Goal: Information Seeking & Learning: Find specific fact

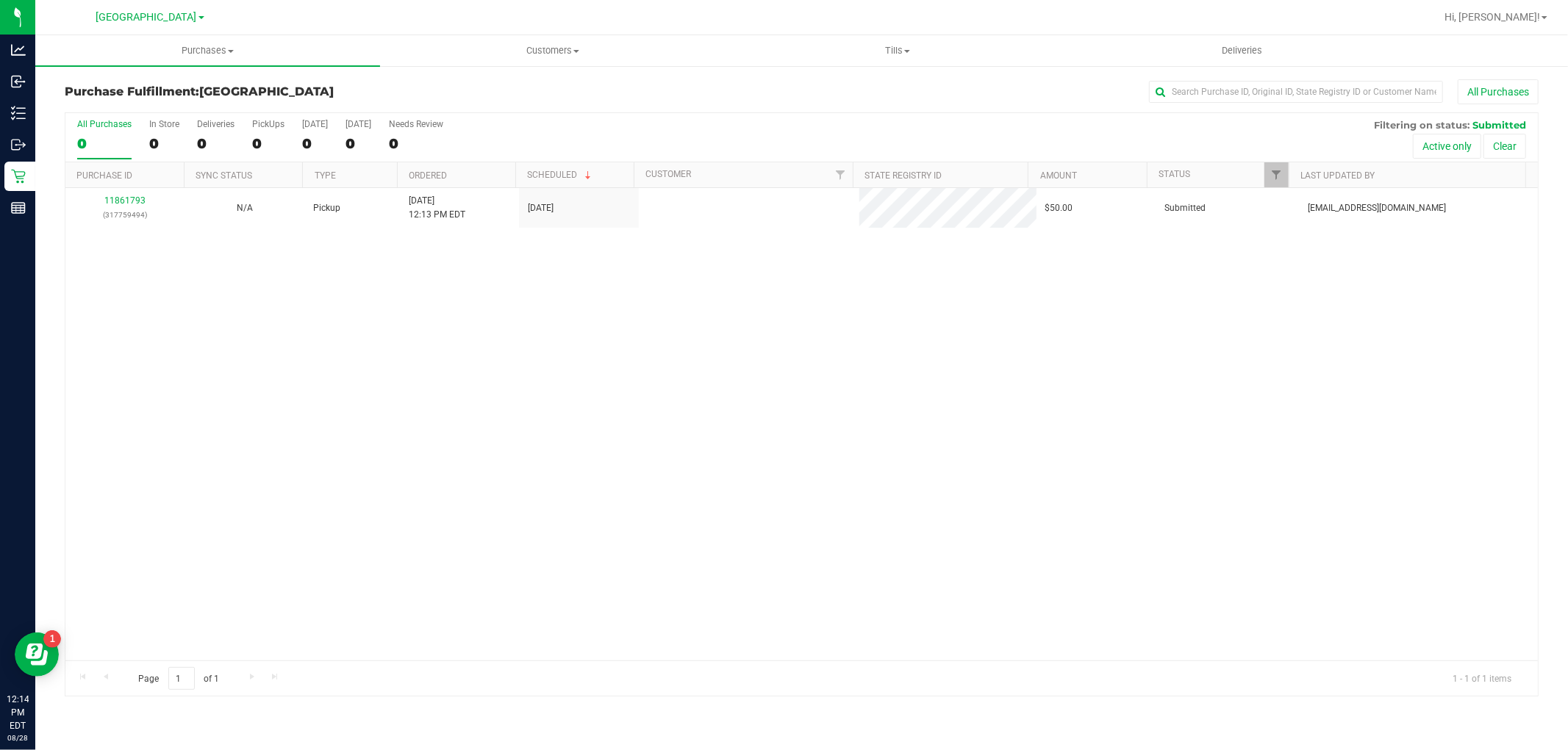
click at [226, 515] on div "11861793 (317759494) N/A Pickup [DATE] 12:13 PM EDT 8/28/2025 $50.00 Submitted …" at bounding box center [801, 425] width 1472 height 473
click at [614, 502] on div "11861793 (317759494) N/A Pickup [DATE] 12:13 PM EDT 8/28/2025 $50.00 Submitted …" at bounding box center [801, 425] width 1472 height 473
click at [1274, 170] on span "Filter" at bounding box center [1276, 174] width 12 height 12
click at [1284, 299] on input "Created" at bounding box center [1284, 297] width 9 height 9
checkbox input "true"
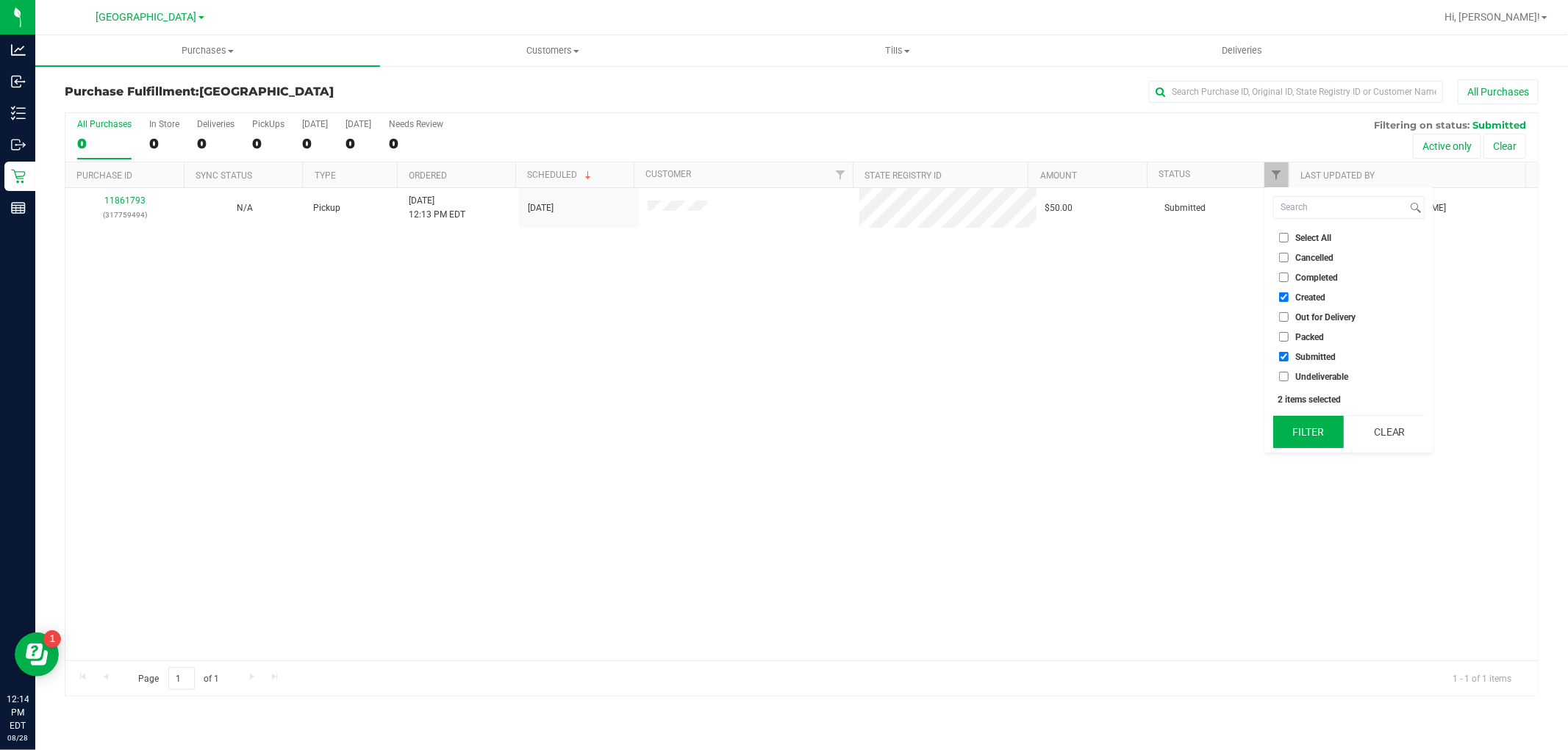
click at [1312, 422] on button "Filter" at bounding box center [1309, 432] width 71 height 32
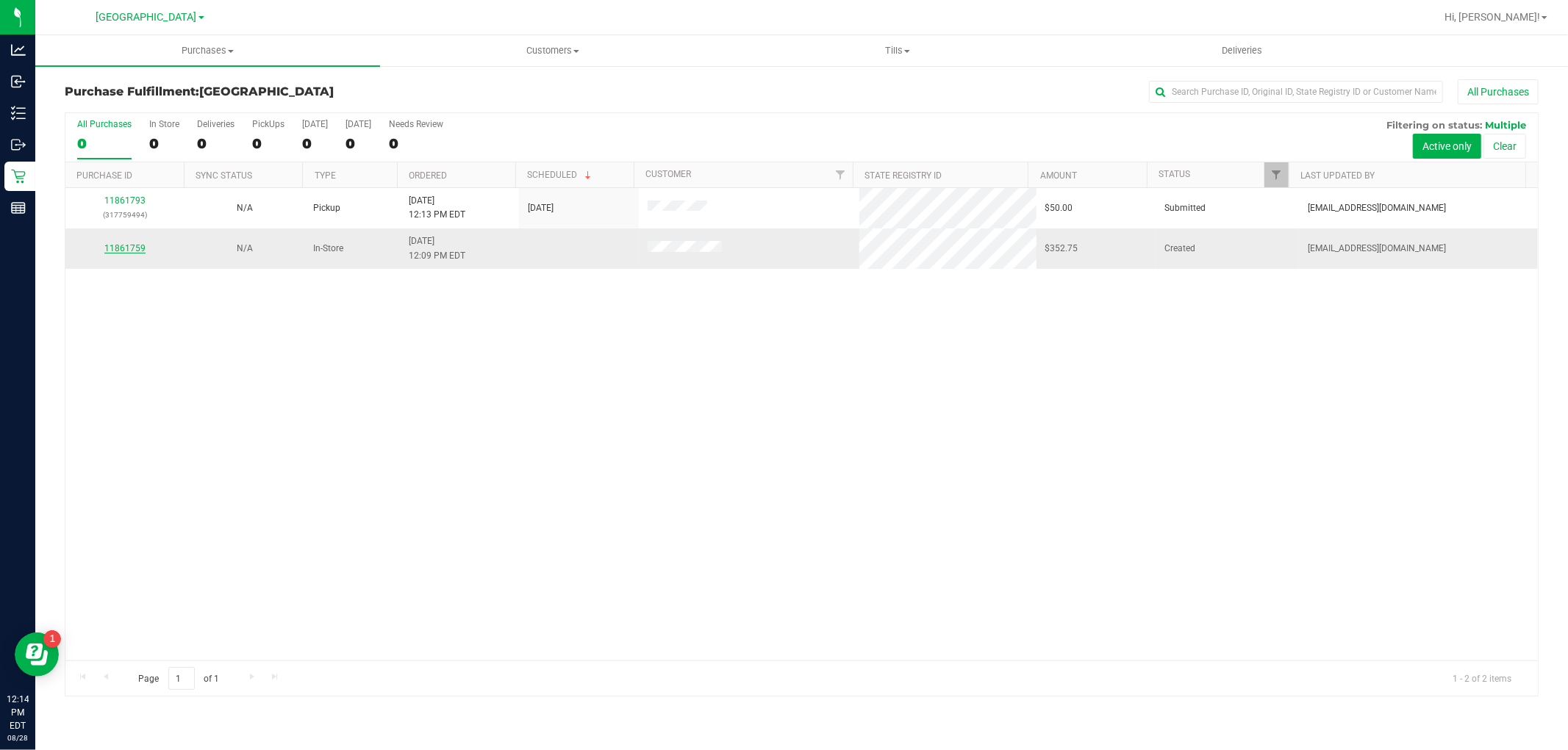
click at [127, 252] on link "11861759" at bounding box center [125, 248] width 41 height 10
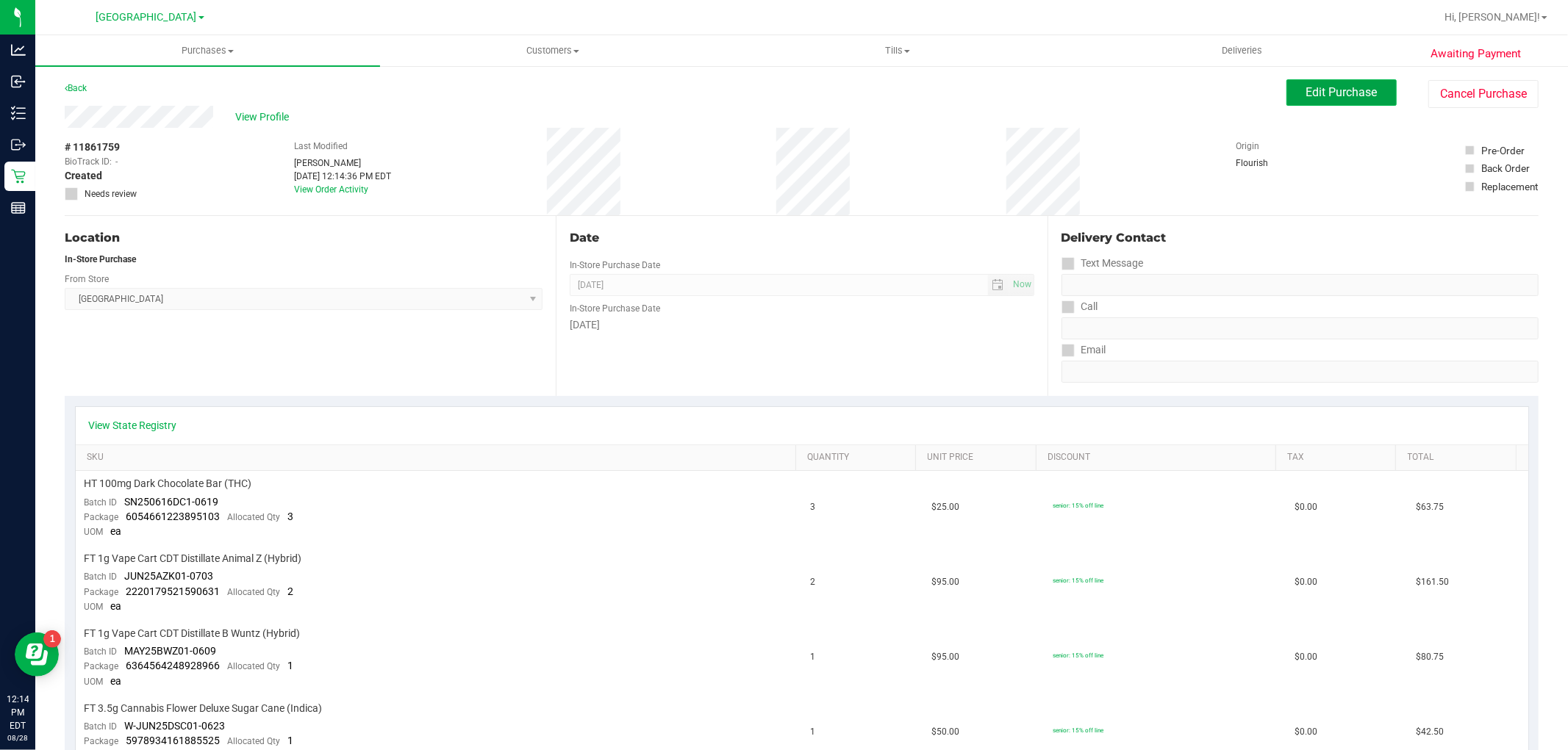
click at [1312, 100] on button "Edit Purchase" at bounding box center [1342, 93] width 110 height 27
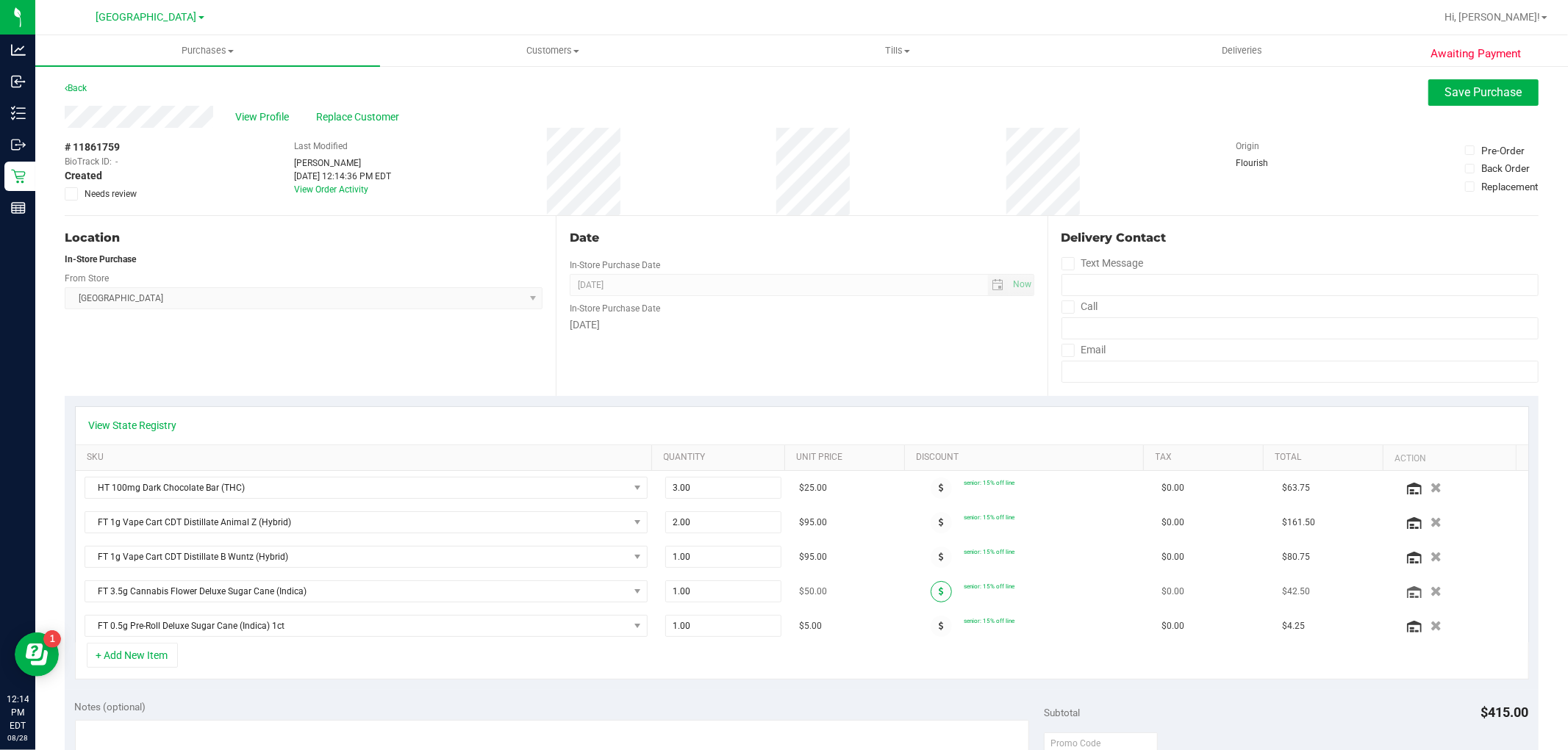
click at [939, 591] on icon at bounding box center [941, 591] width 5 height 9
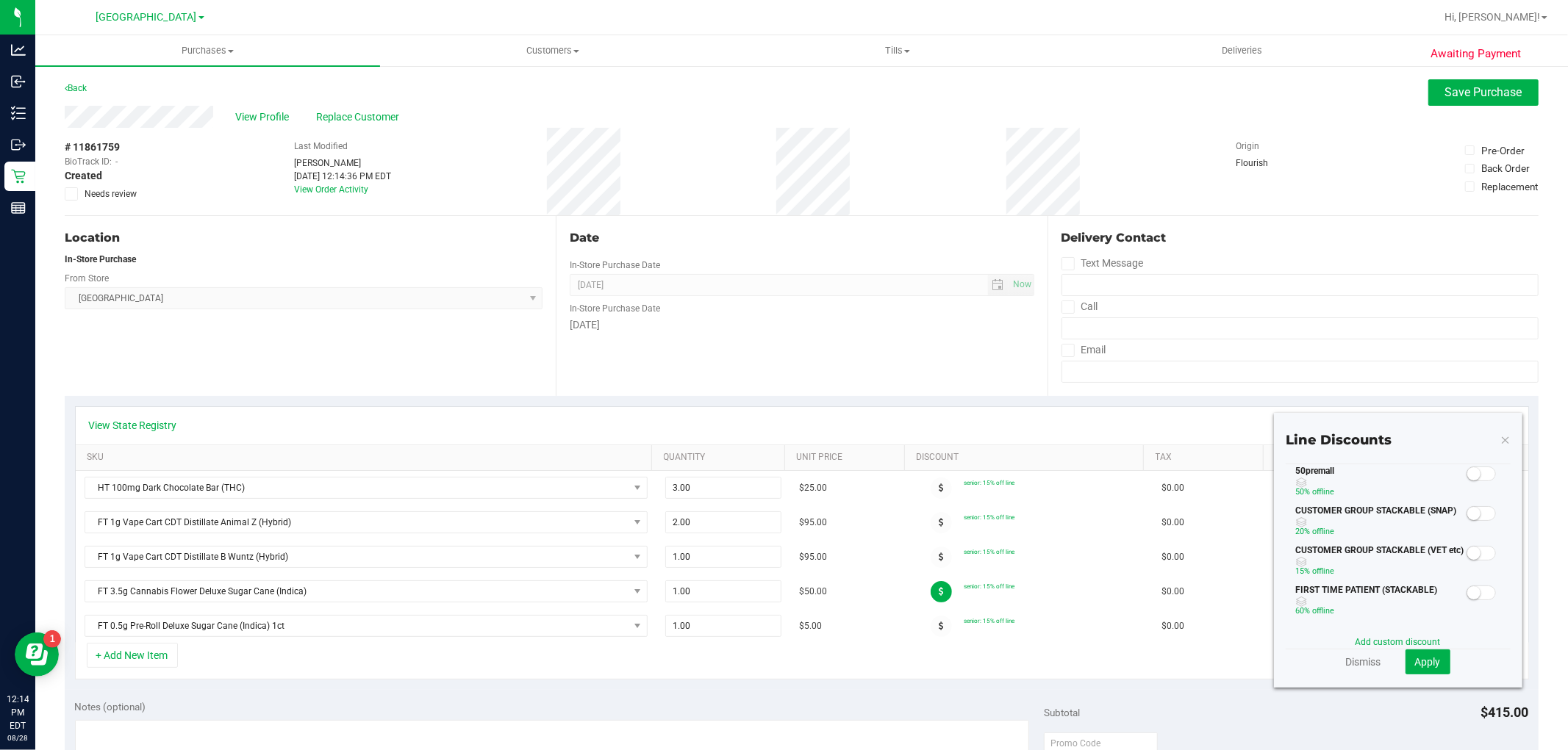
drag, startPoint x: 1471, startPoint y: 472, endPoint x: 1478, endPoint y: 610, distance: 138.2
click at [1471, 473] on span at bounding box center [1481, 474] width 29 height 15
click at [1415, 660] on span "Apply" at bounding box center [1427, 662] width 26 height 12
click at [1472, 473] on span at bounding box center [1481, 474] width 29 height 15
click at [1406, 649] on button "Apply" at bounding box center [1427, 662] width 45 height 25
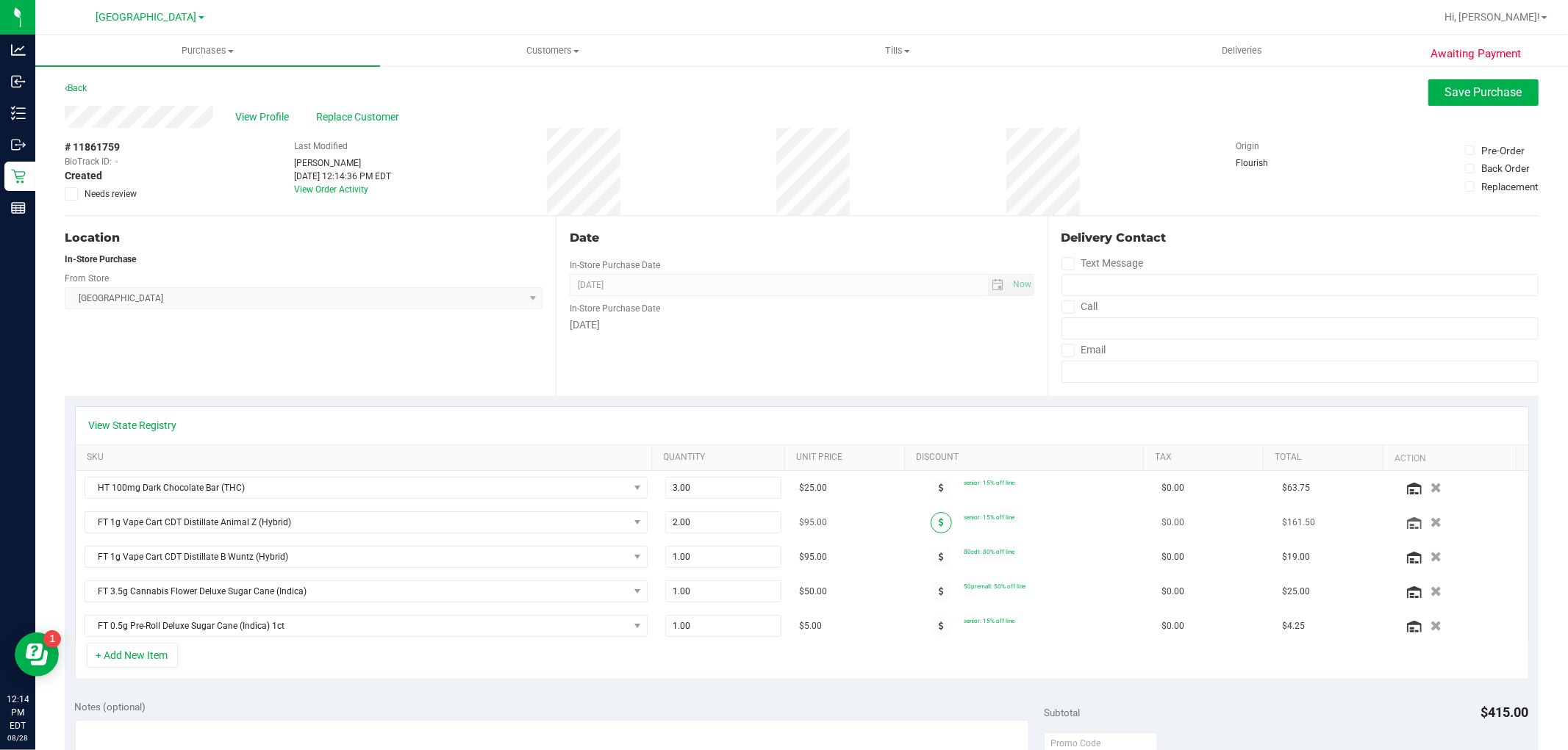
click at [931, 521] on span at bounding box center [941, 522] width 21 height 21
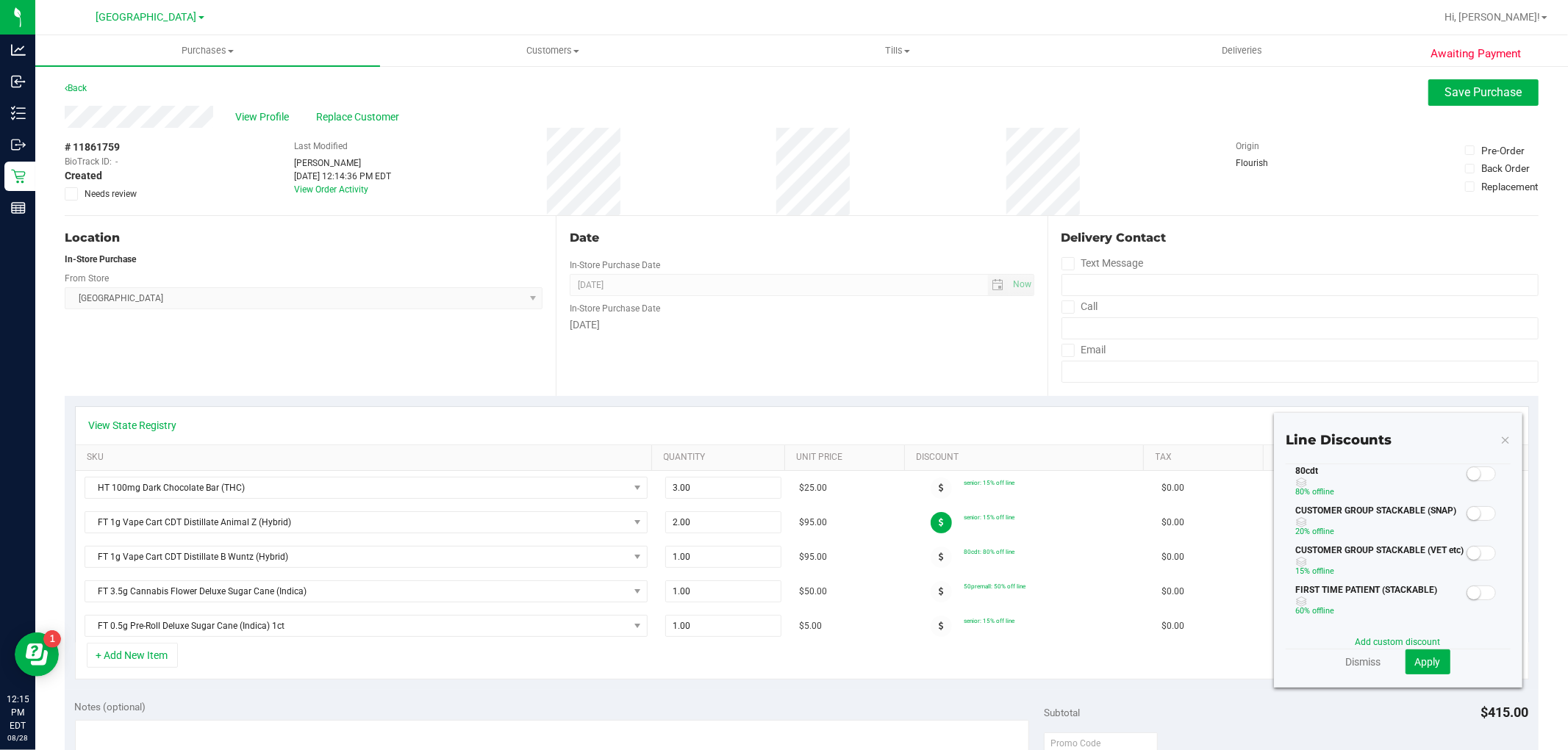
click at [1473, 470] on span at bounding box center [1481, 474] width 29 height 15
click at [1423, 659] on span "Apply" at bounding box center [1427, 662] width 26 height 12
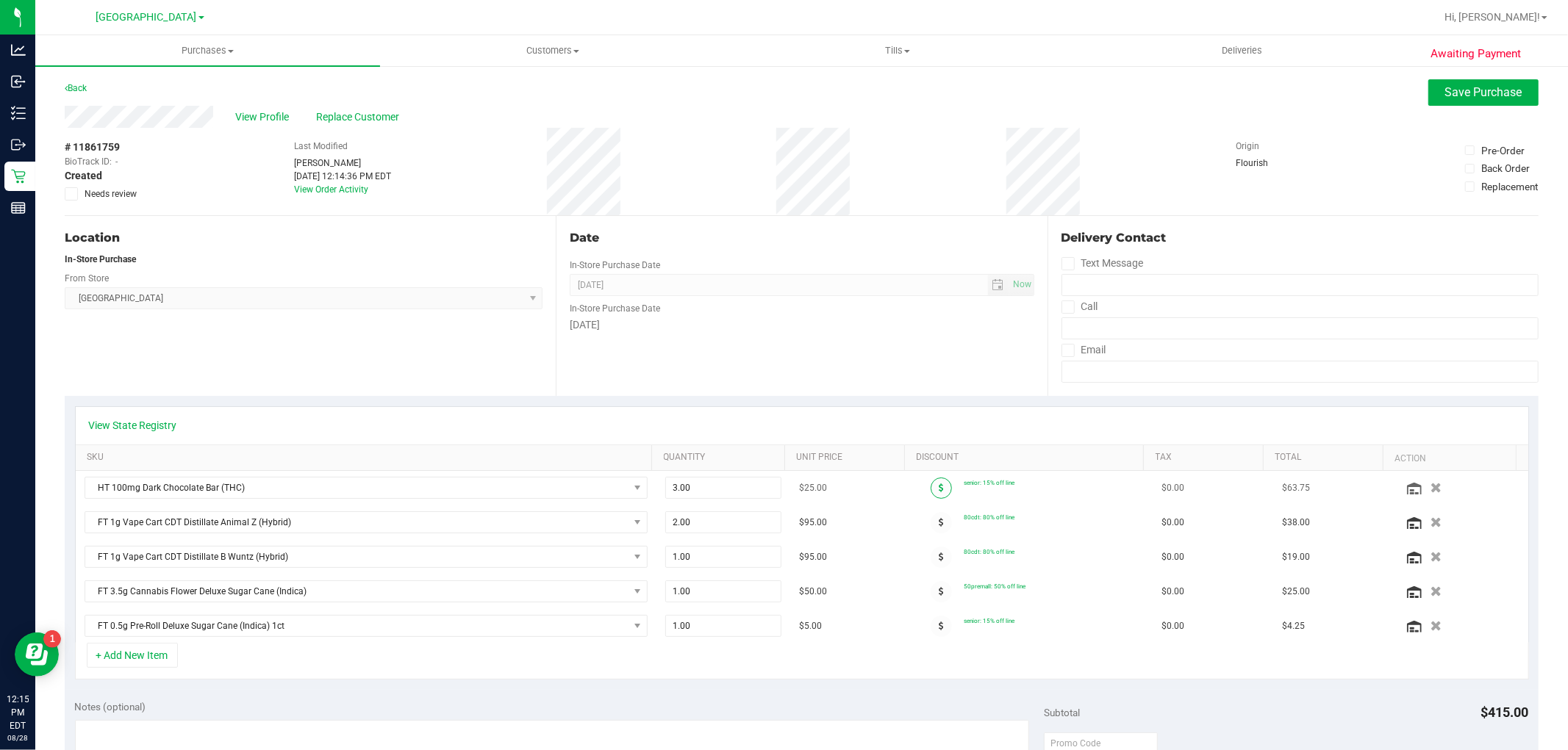
click at [936, 486] on span at bounding box center [941, 488] width 21 height 21
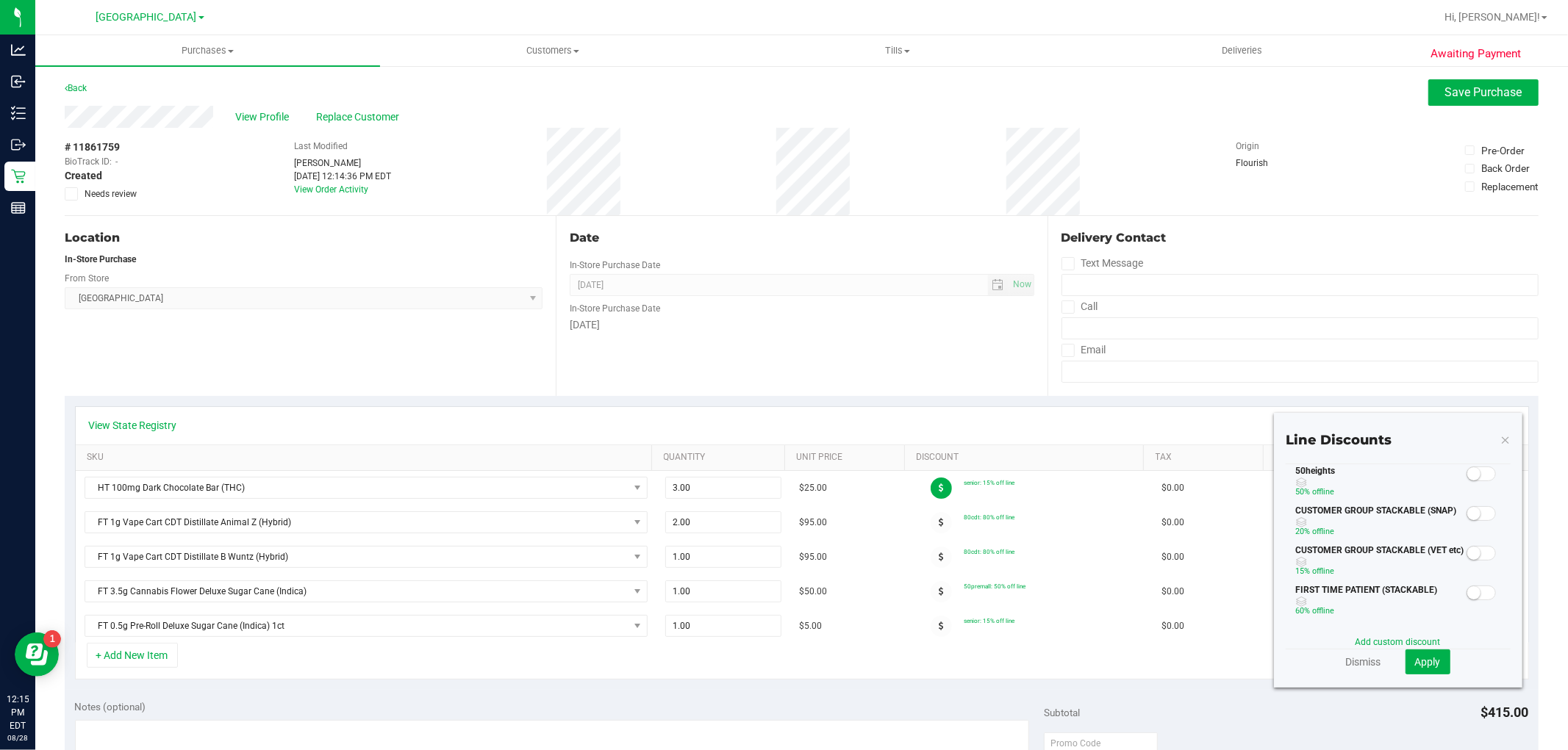
click at [1474, 477] on span at bounding box center [1481, 474] width 29 height 15
click at [1424, 662] on span "Apply" at bounding box center [1427, 662] width 26 height 12
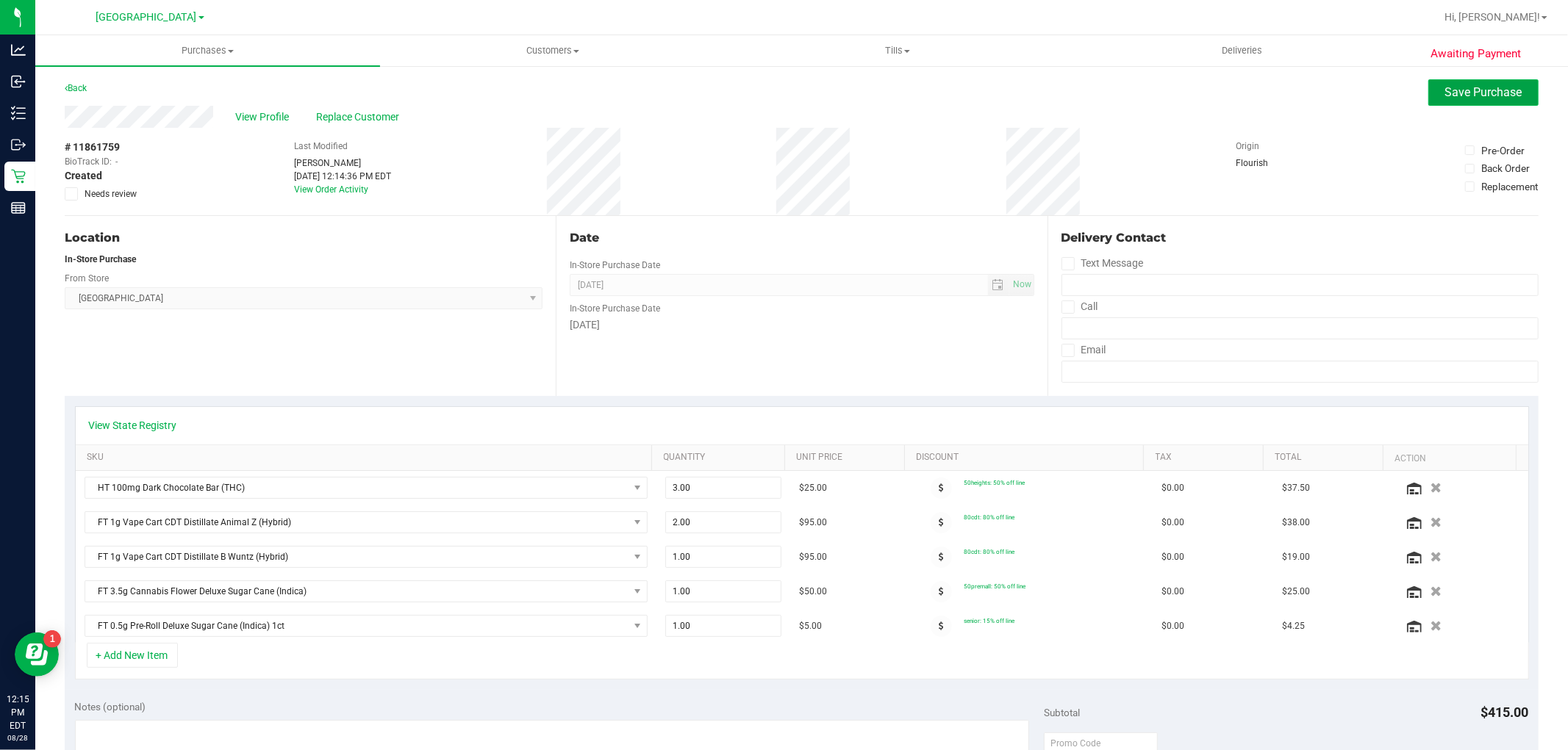
click at [1445, 96] on span "Save Purchase" at bounding box center [1484, 93] width 77 height 14
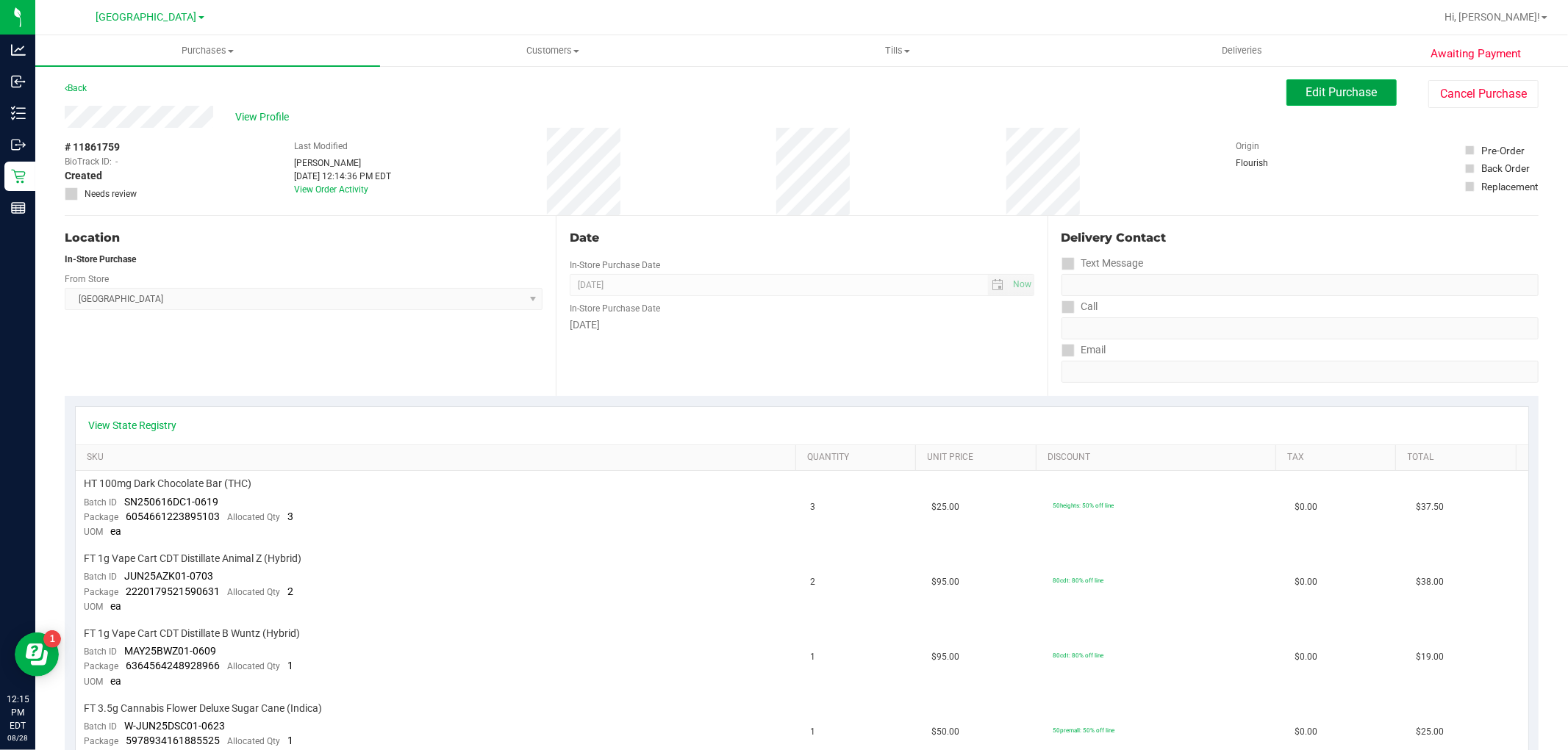
click at [1321, 101] on button "Edit Purchase" at bounding box center [1342, 93] width 110 height 27
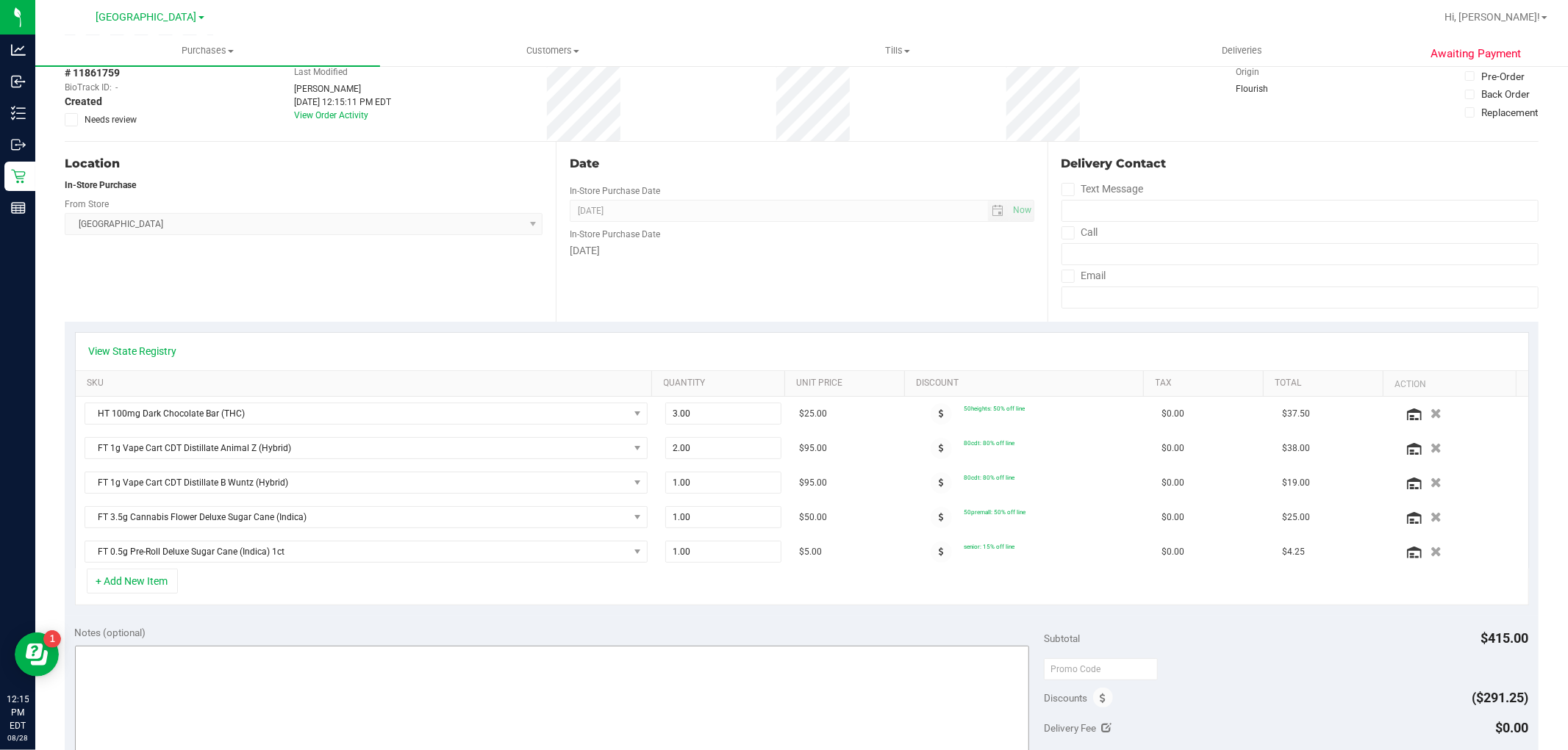
scroll to position [245, 0]
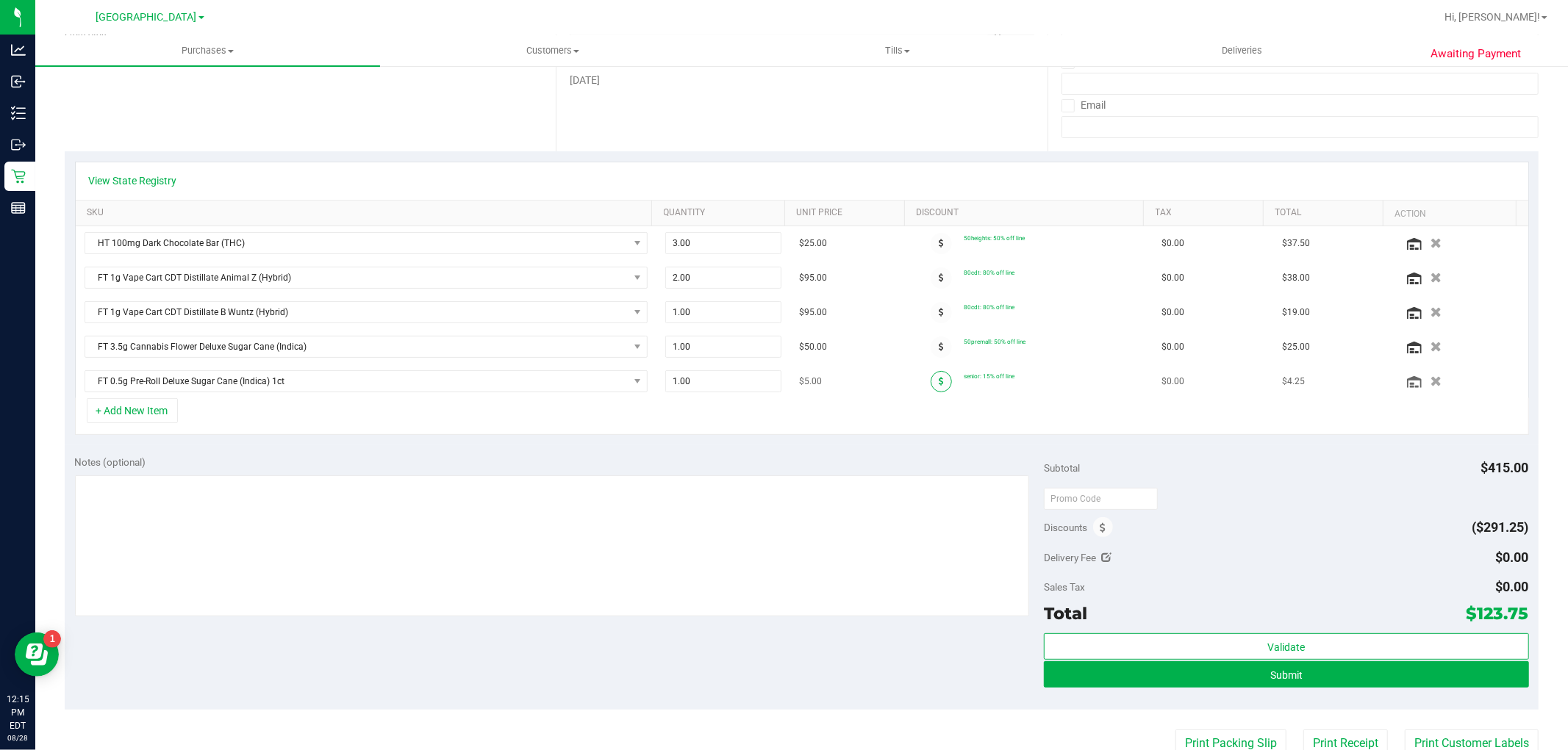
click at [931, 392] on span at bounding box center [941, 382] width 21 height 21
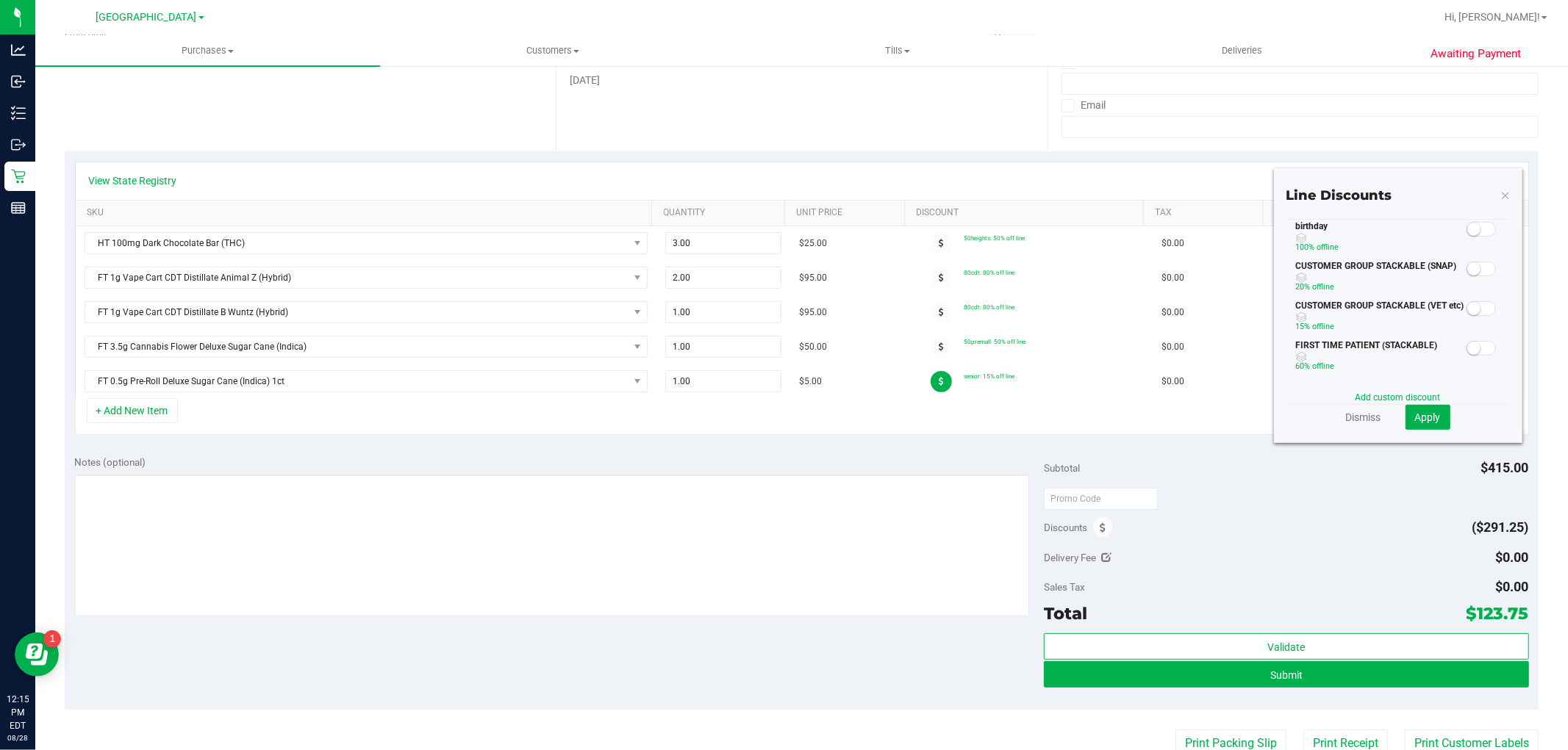
click at [1467, 309] on small at bounding box center [1474, 309] width 13 height 13
click at [1436, 415] on button "Apply" at bounding box center [1427, 418] width 45 height 25
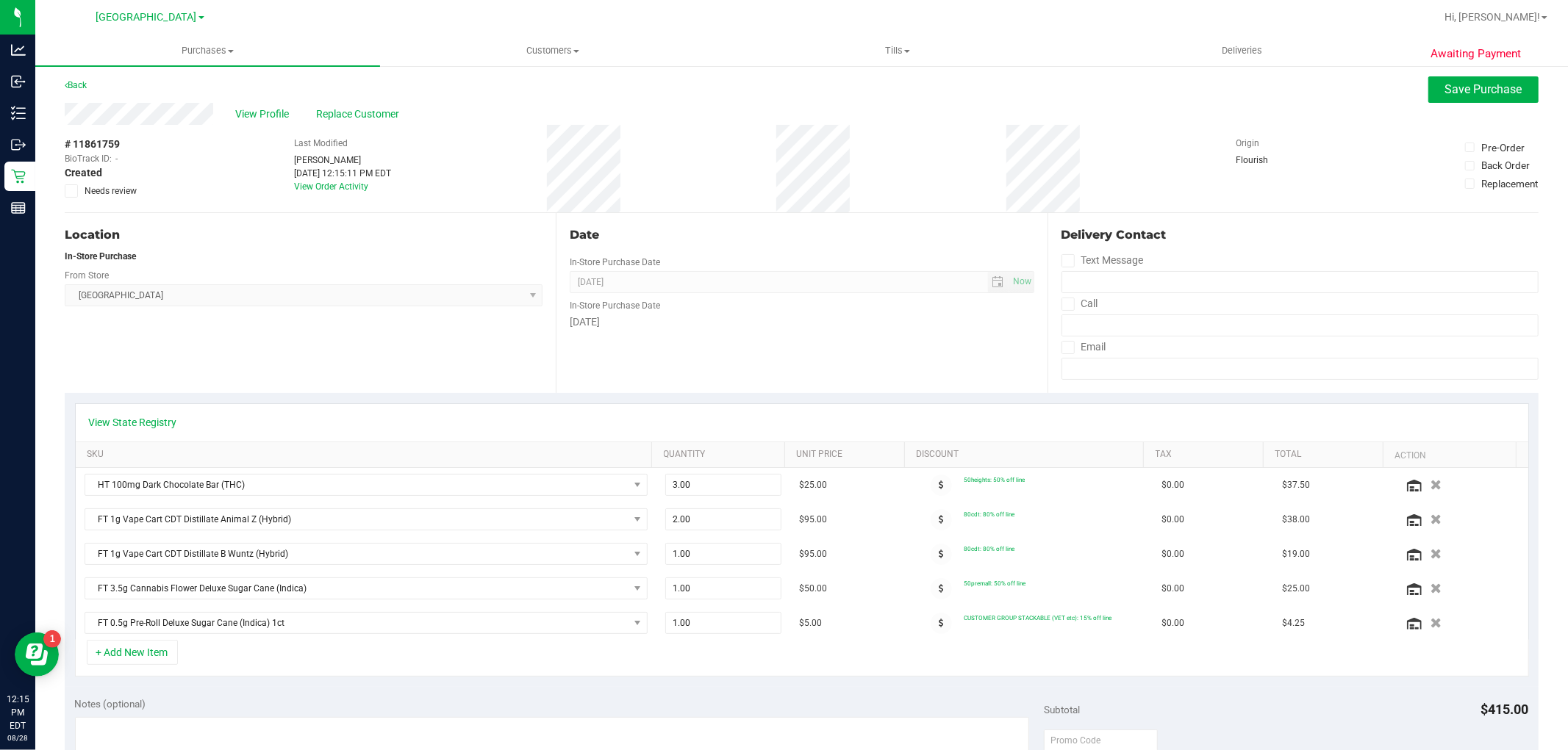
scroll to position [0, 0]
click at [1445, 90] on span "Save Purchase" at bounding box center [1484, 93] width 77 height 14
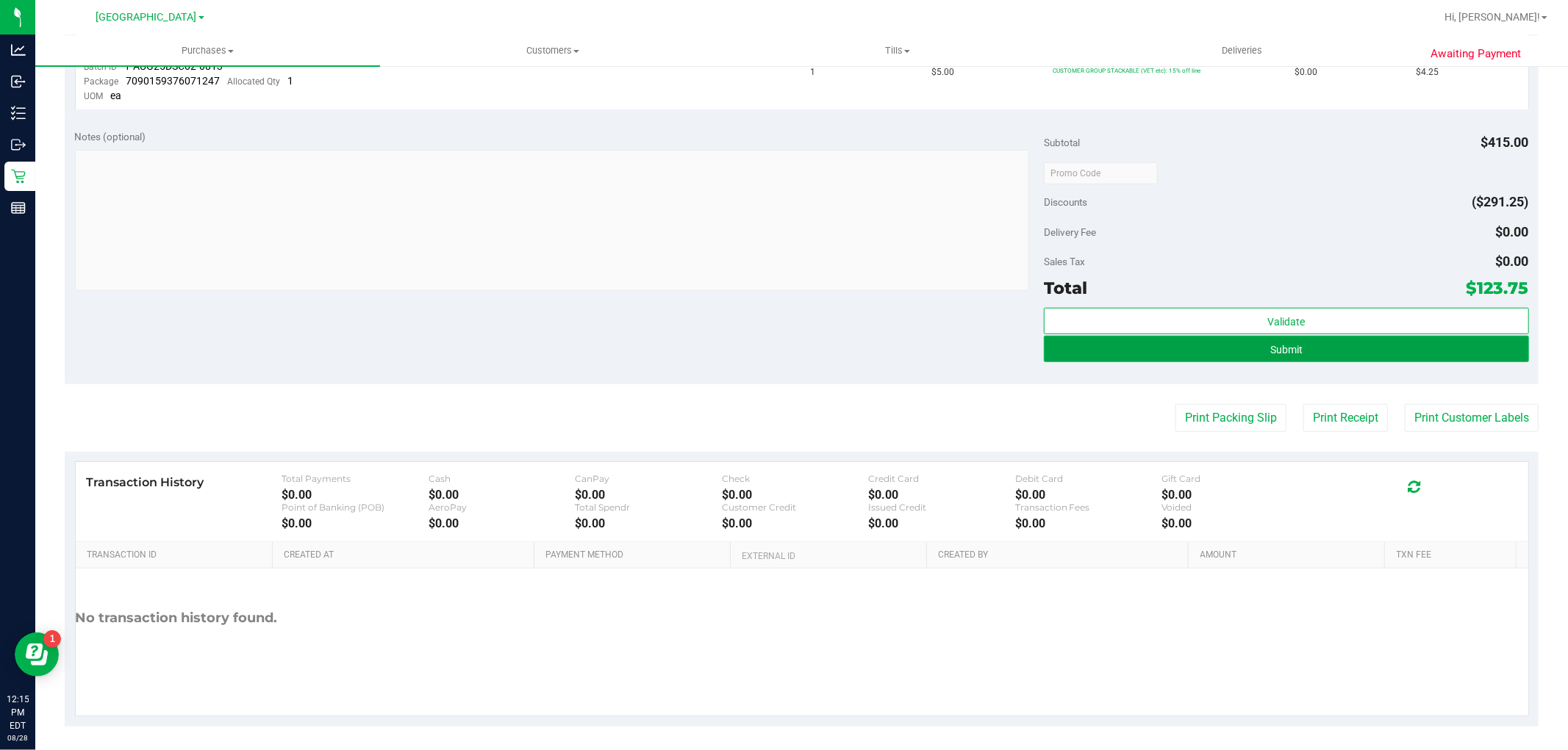
click at [1270, 356] on span "Submit" at bounding box center [1286, 349] width 32 height 12
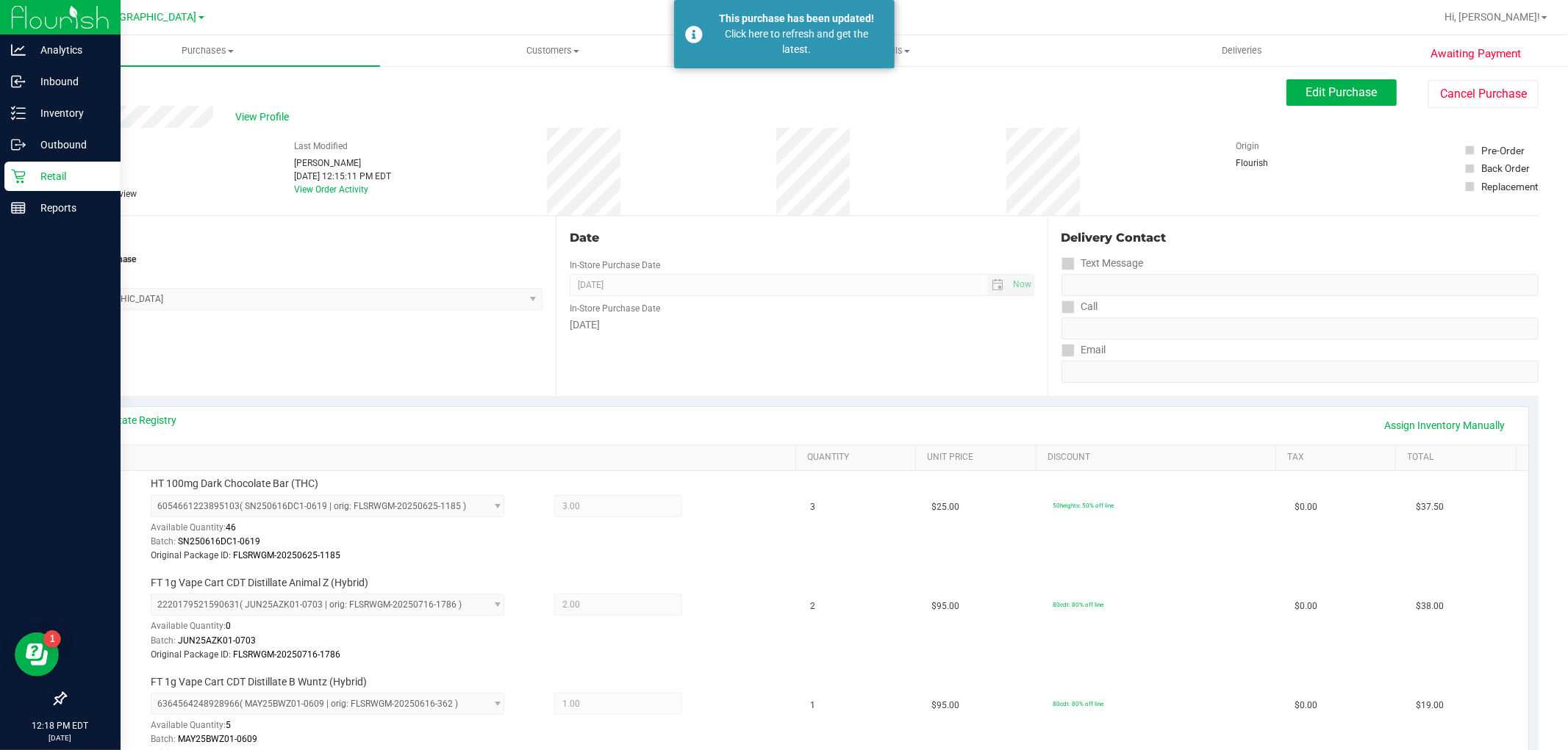
click at [38, 177] on p "Retail" at bounding box center [70, 176] width 88 height 17
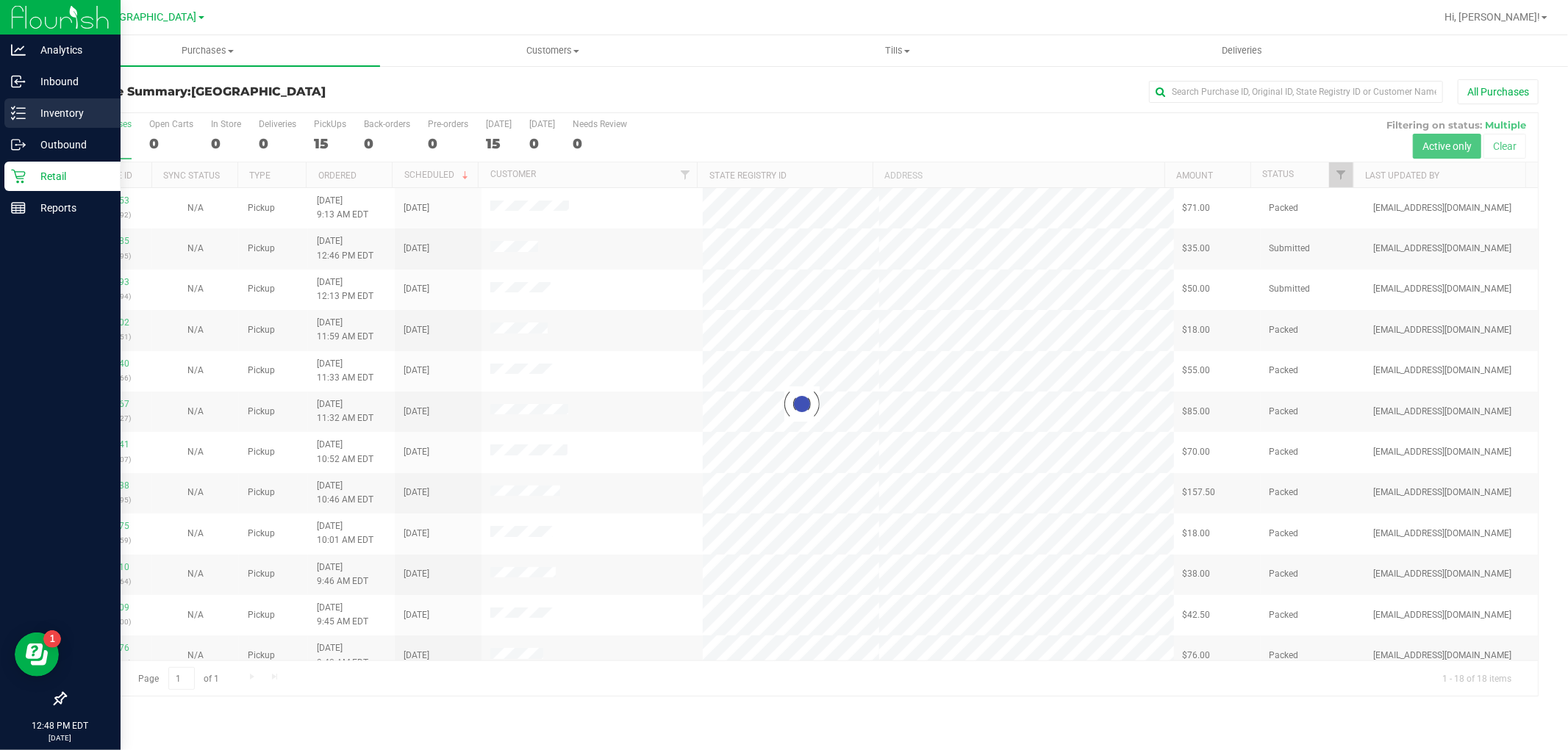
click at [46, 100] on div "Inventory" at bounding box center [63, 112] width 116 height 29
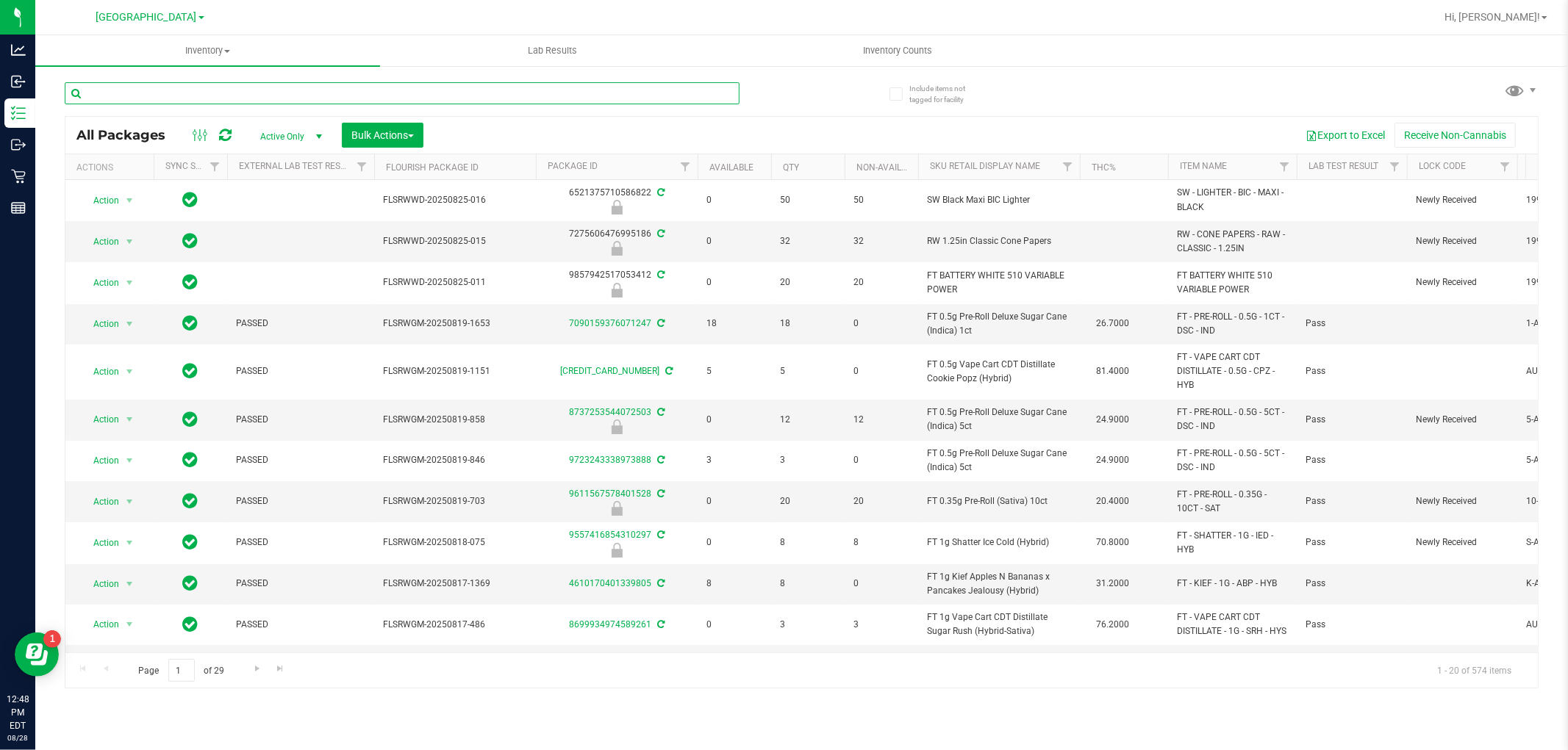
click at [187, 97] on input "text" at bounding box center [401, 93] width 675 height 22
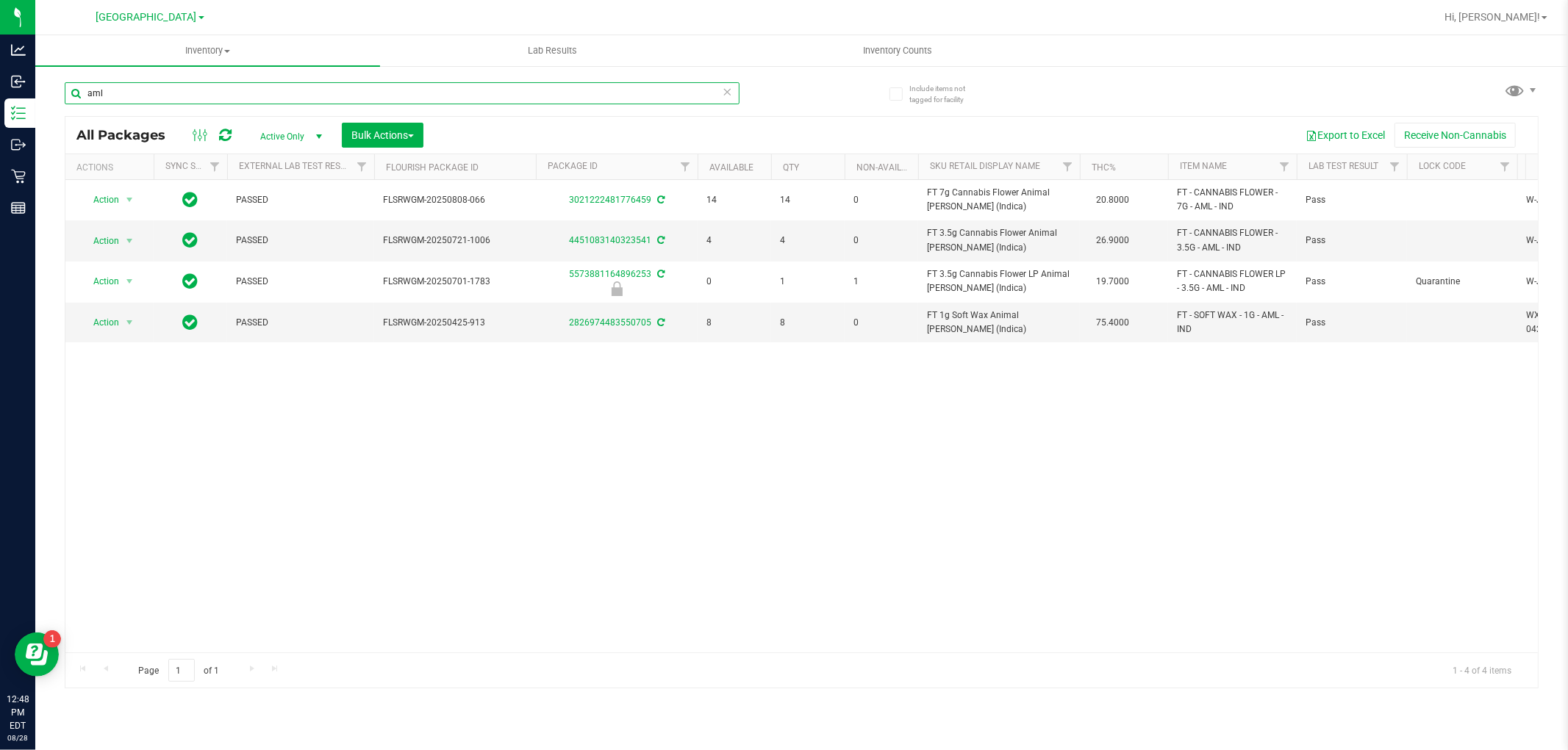
type input "aml"
click at [640, 364] on div "Action Action Adjust qty Create package Edit attributes Global inventory Locate…" at bounding box center [801, 416] width 1472 height 473
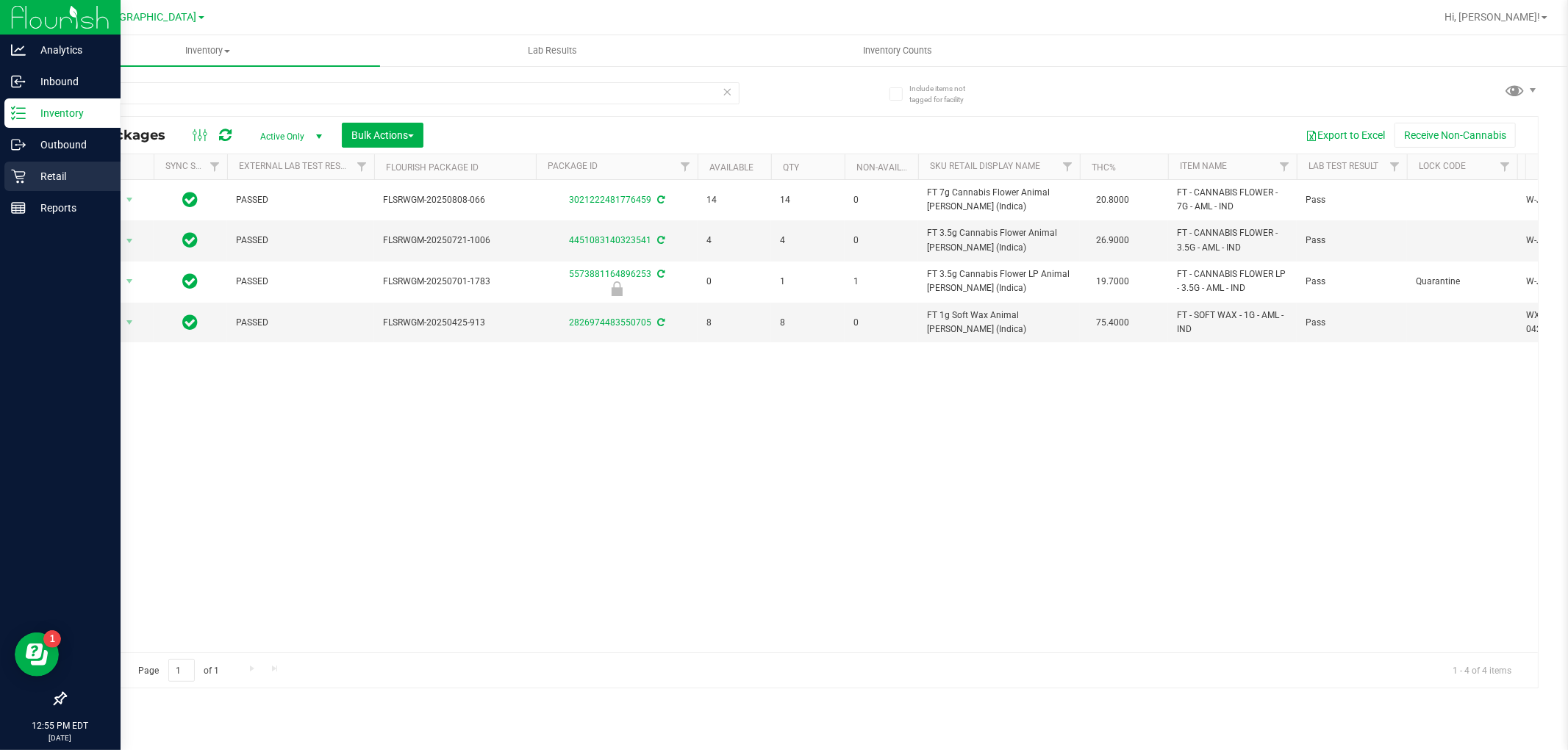
click at [47, 173] on p "Retail" at bounding box center [70, 176] width 88 height 17
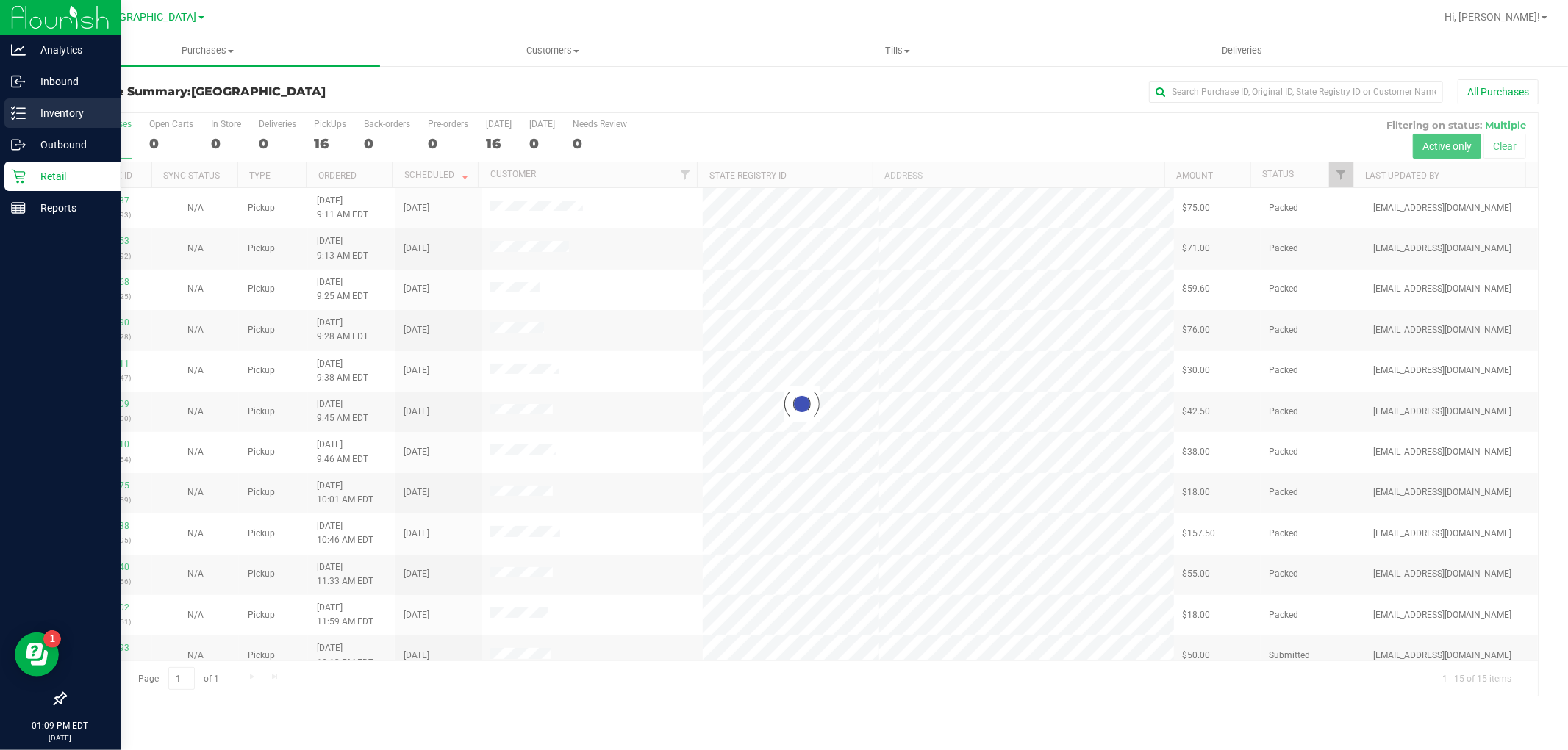
click at [61, 111] on p "Inventory" at bounding box center [70, 113] width 88 height 17
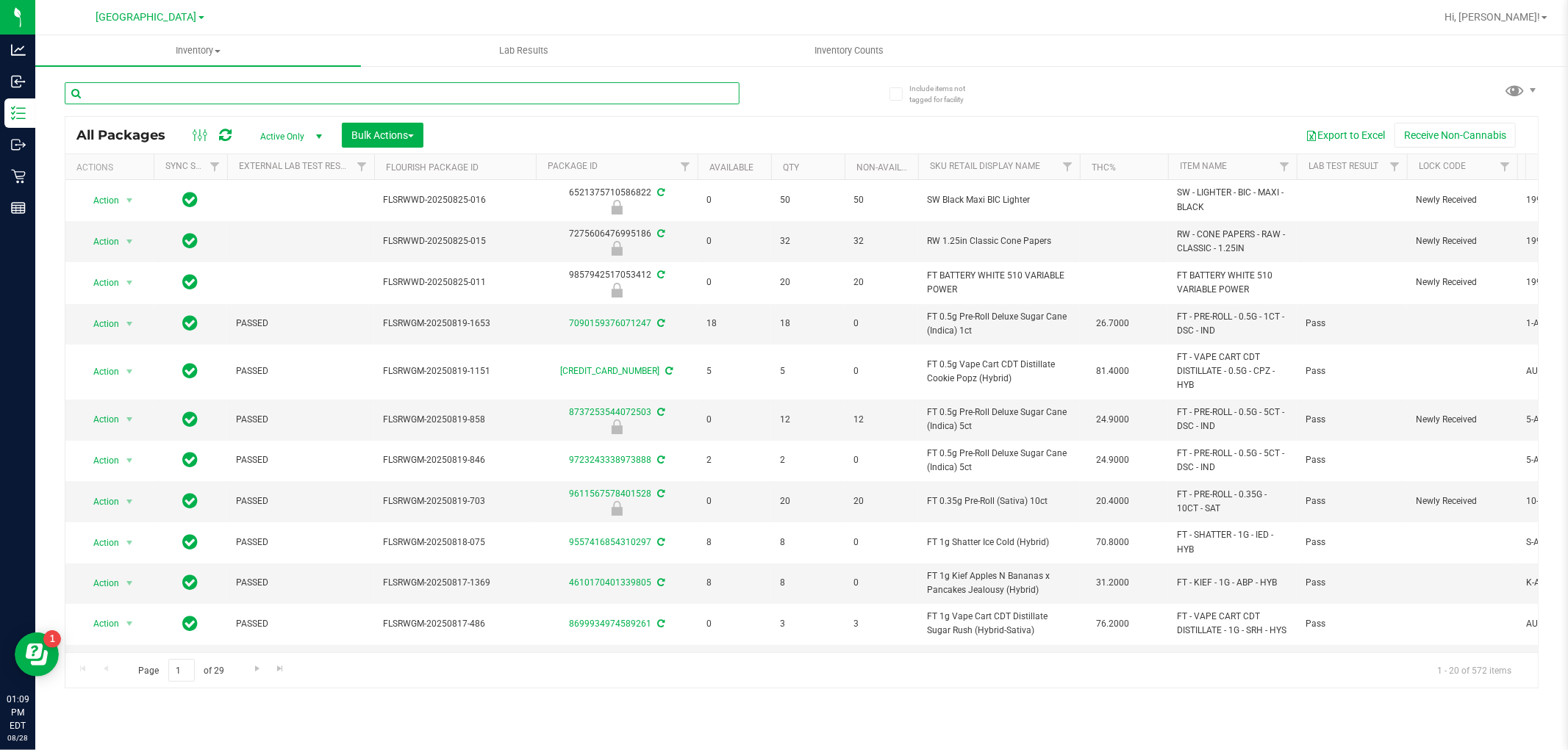
click at [169, 85] on input "text" at bounding box center [401, 93] width 675 height 22
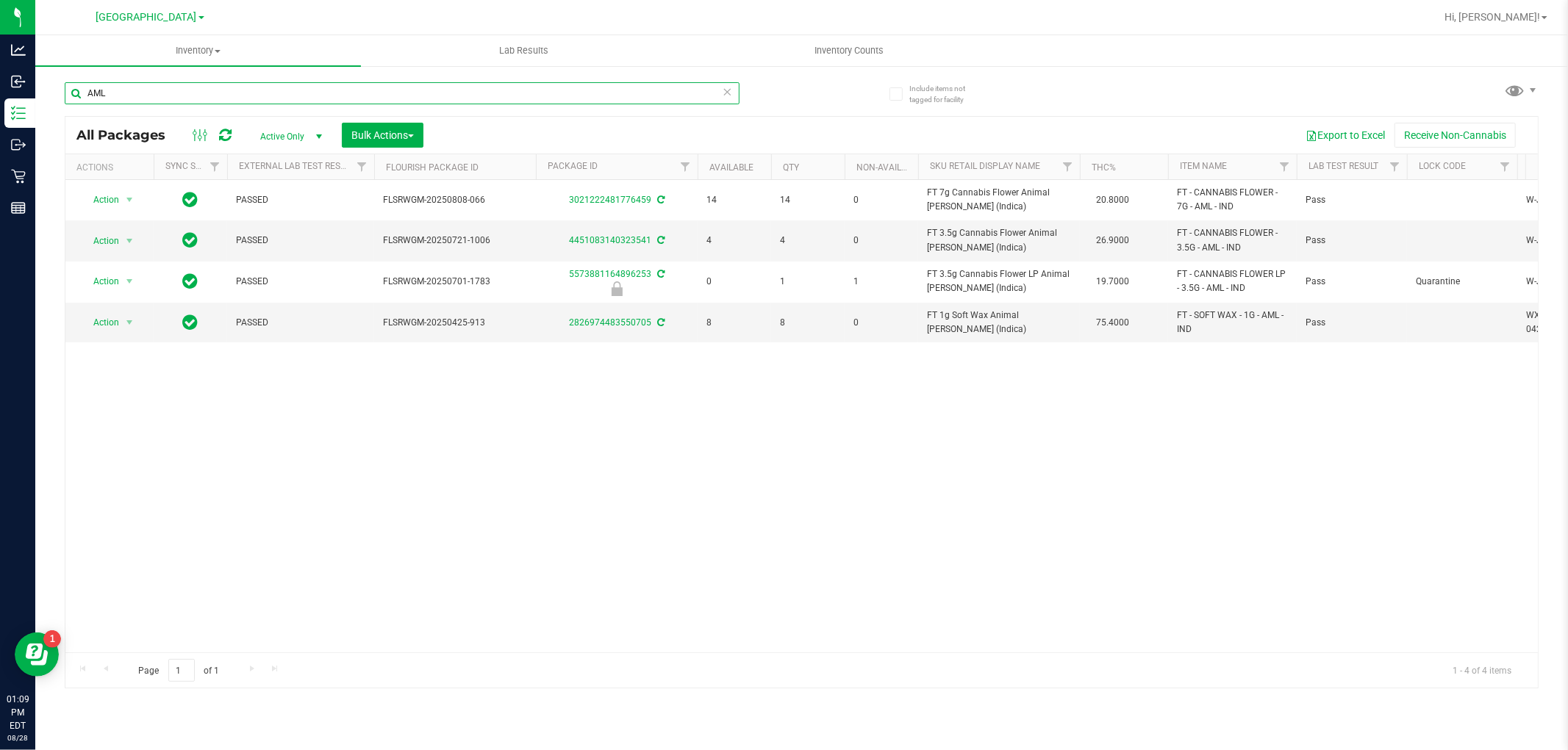
click at [599, 96] on input "AML" at bounding box center [401, 93] width 675 height 22
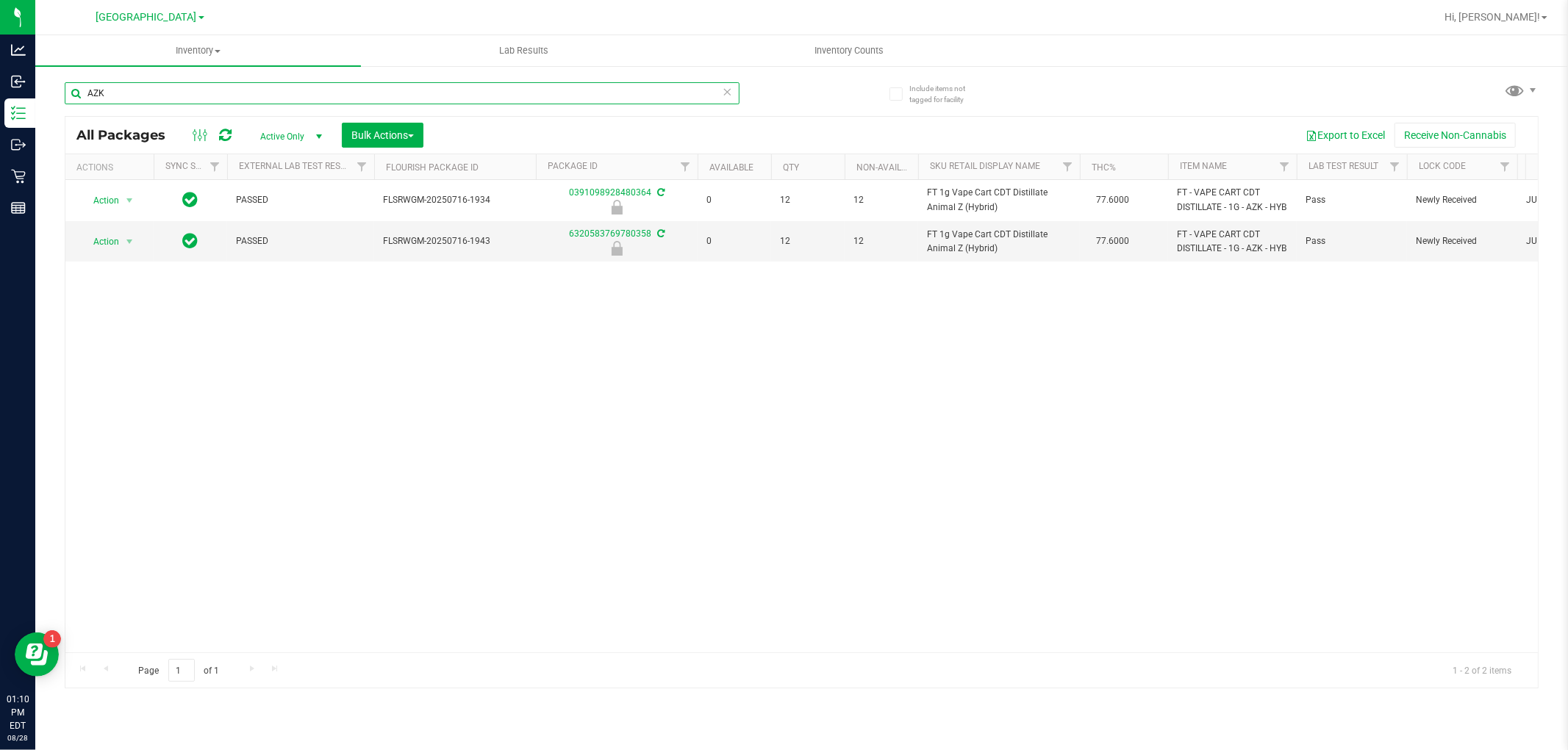
click at [454, 97] on input "AZK" at bounding box center [401, 93] width 675 height 22
click at [456, 98] on input "AZK" at bounding box center [401, 93] width 675 height 22
click at [456, 101] on input "AZK" at bounding box center [401, 93] width 675 height 22
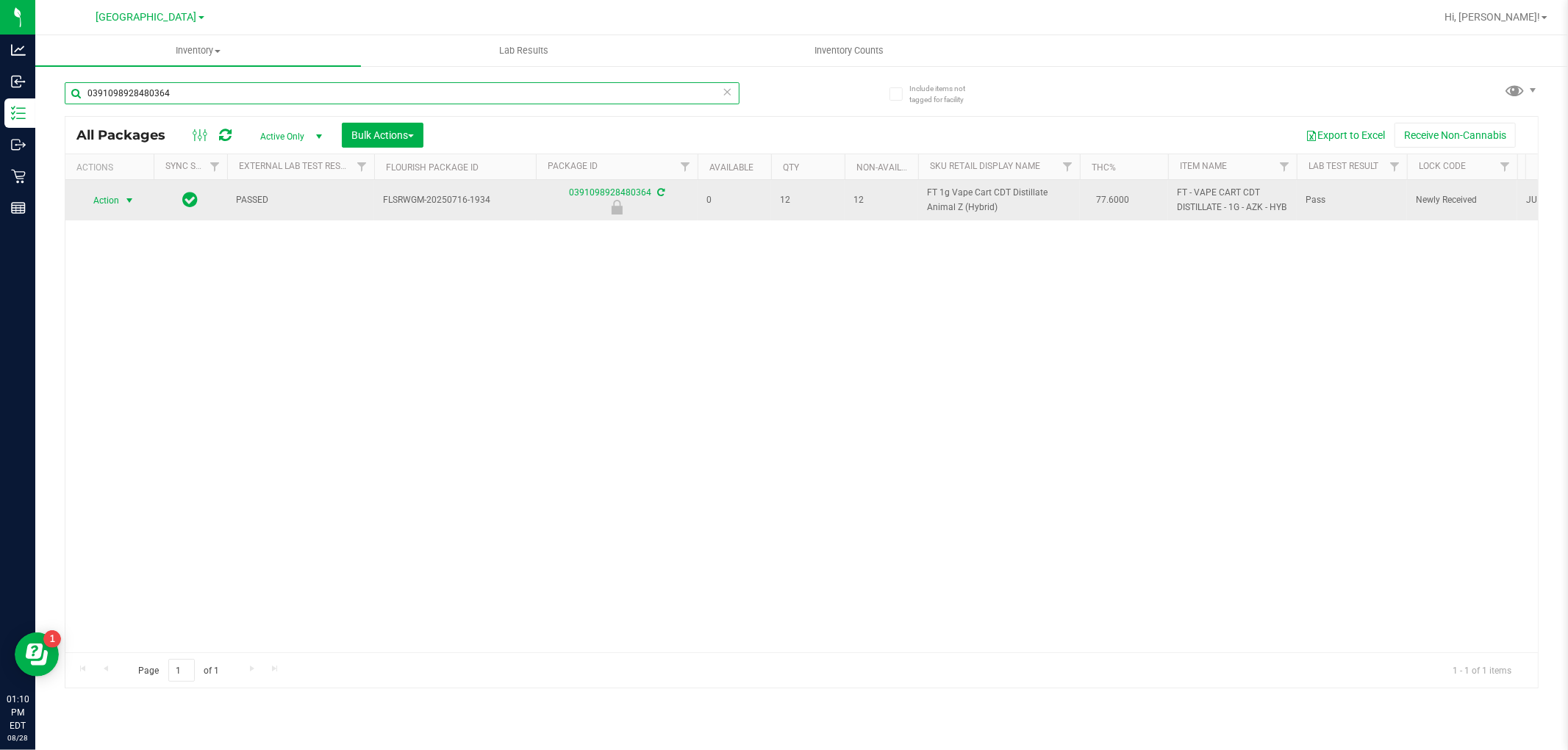
type input "0391098928480364"
click at [119, 202] on span "Action" at bounding box center [100, 200] width 40 height 20
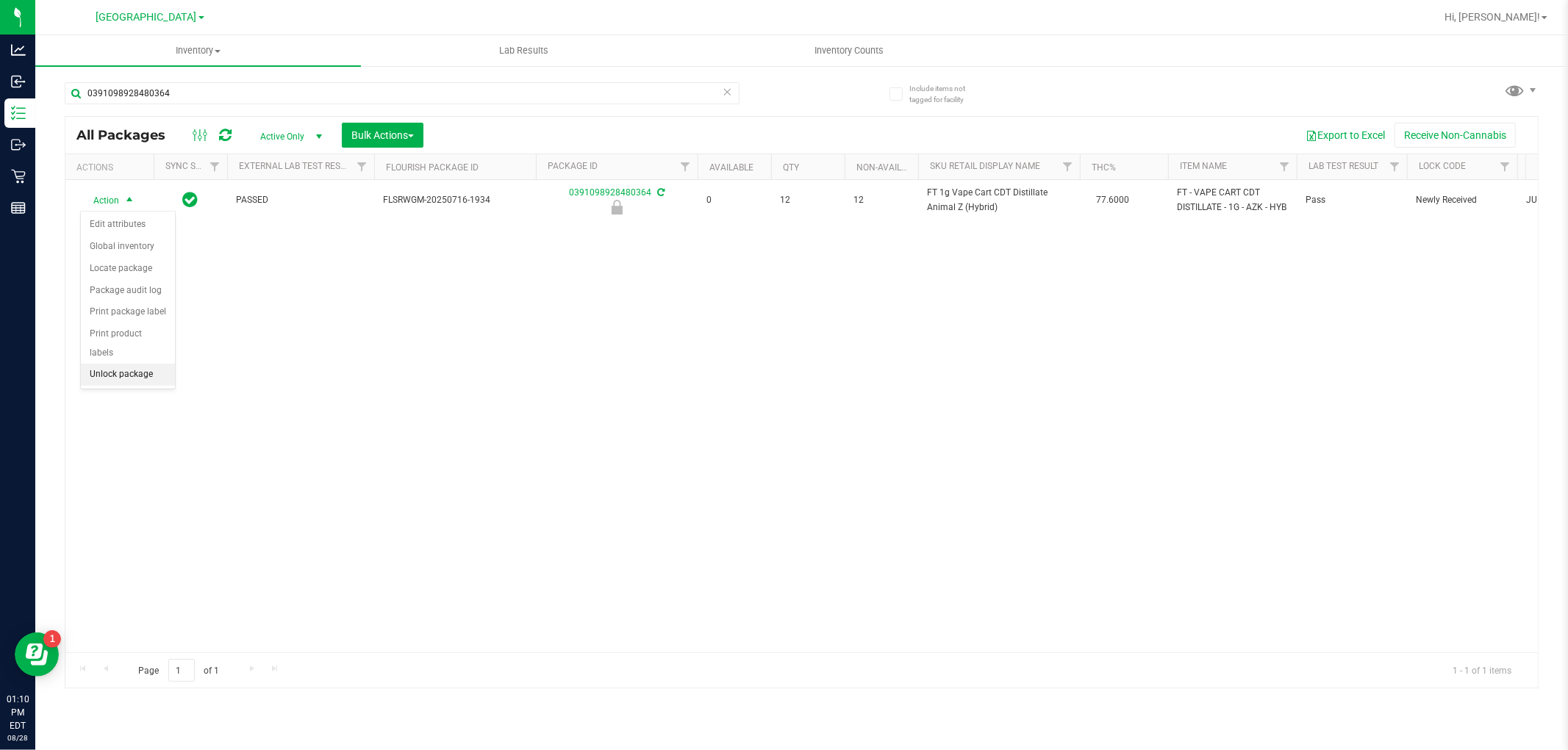
click at [148, 371] on li "Unlock package" at bounding box center [128, 375] width 94 height 22
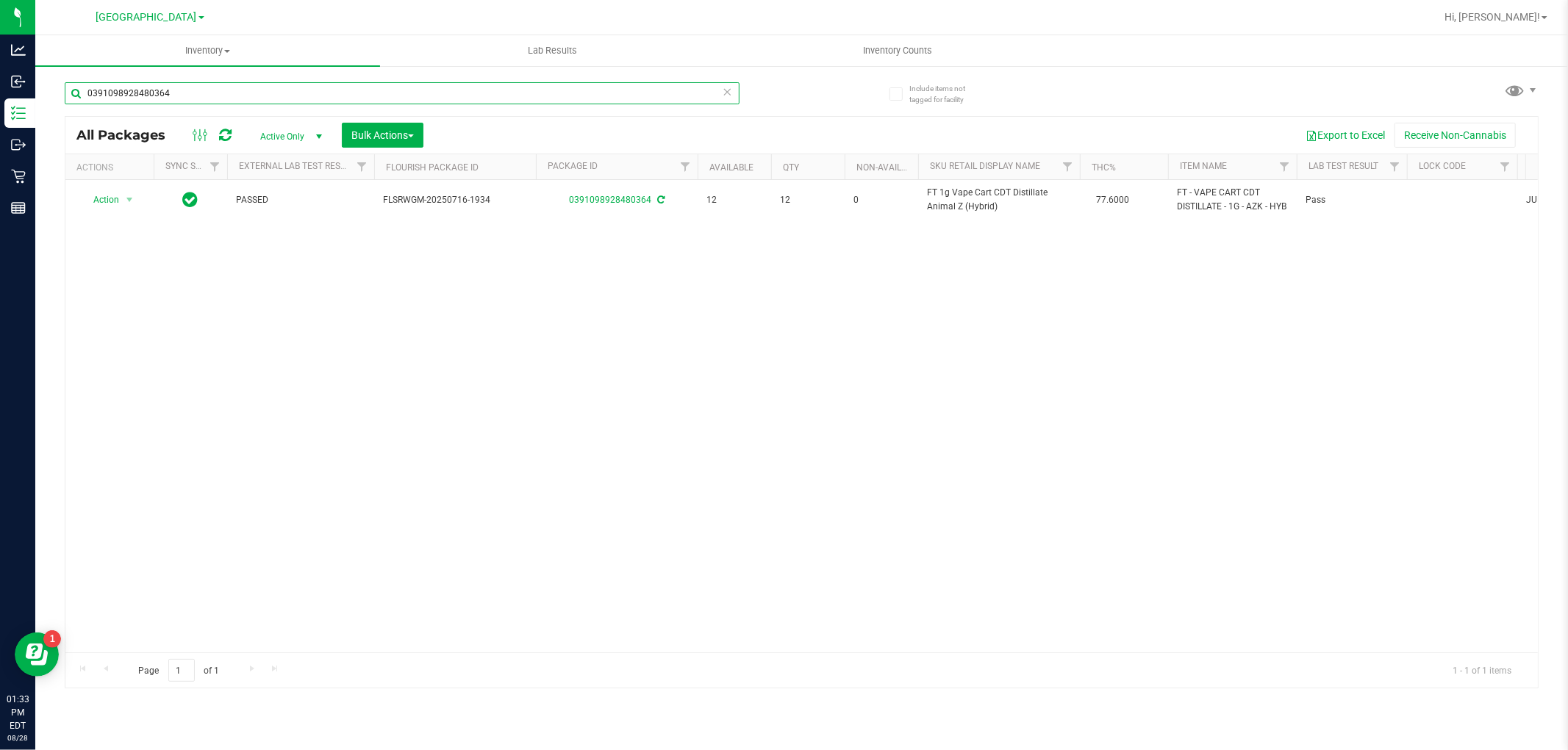
click at [318, 89] on input "0391098928480364" at bounding box center [401, 93] width 675 height 22
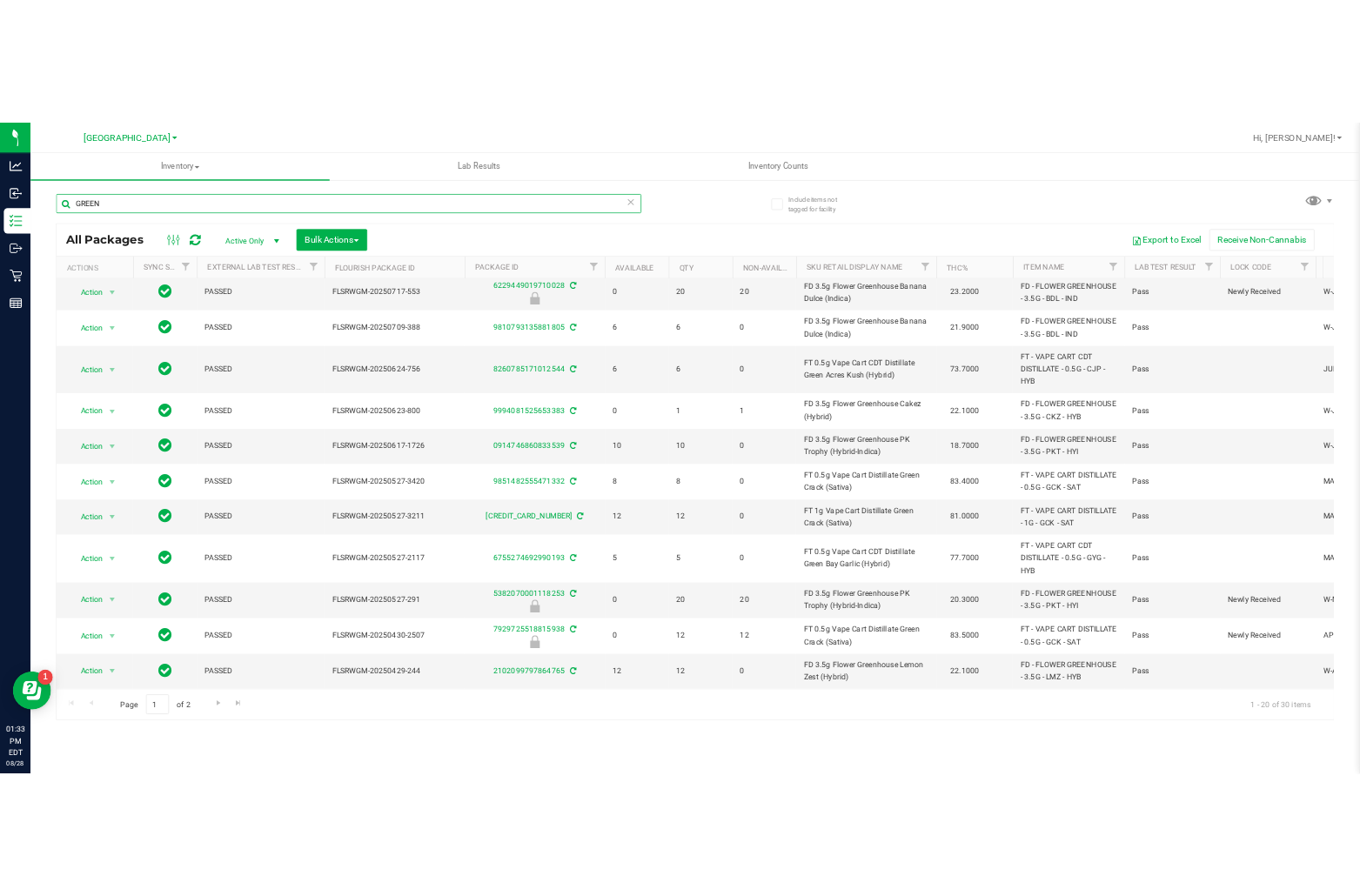
scroll to position [491, 0]
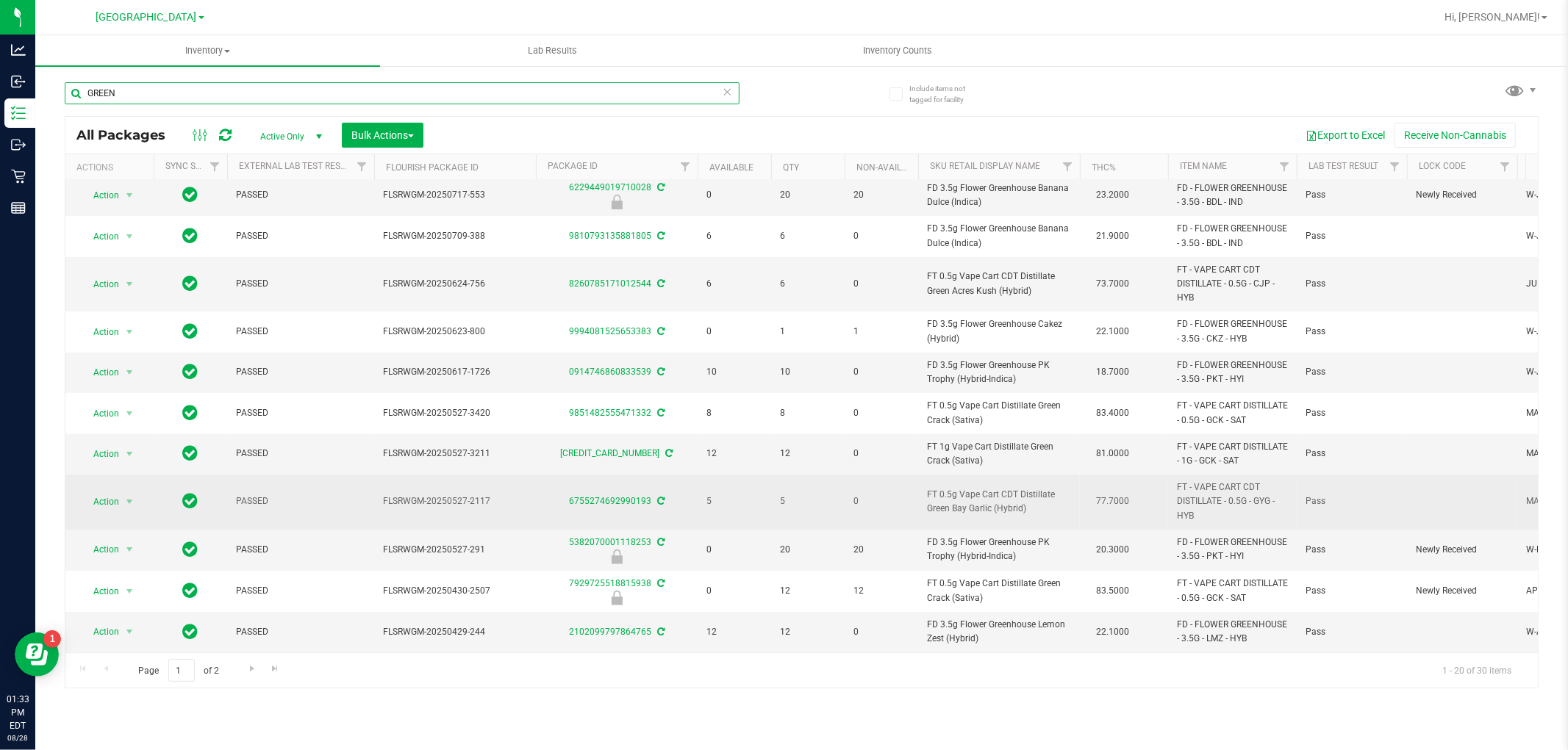
type input "GREEN"
click at [987, 503] on td "FT 0.5g Vape Cart CDT Distillate Green Bay Garlic (Hybrid)" at bounding box center [999, 503] width 162 height 55
click at [987, 503] on span "FT 0.5g Vape Cart CDT Distillate Green Bay Garlic (Hybrid)" at bounding box center [998, 502] width 144 height 28
click at [622, 496] on link "6755274692990193" at bounding box center [610, 501] width 82 height 10
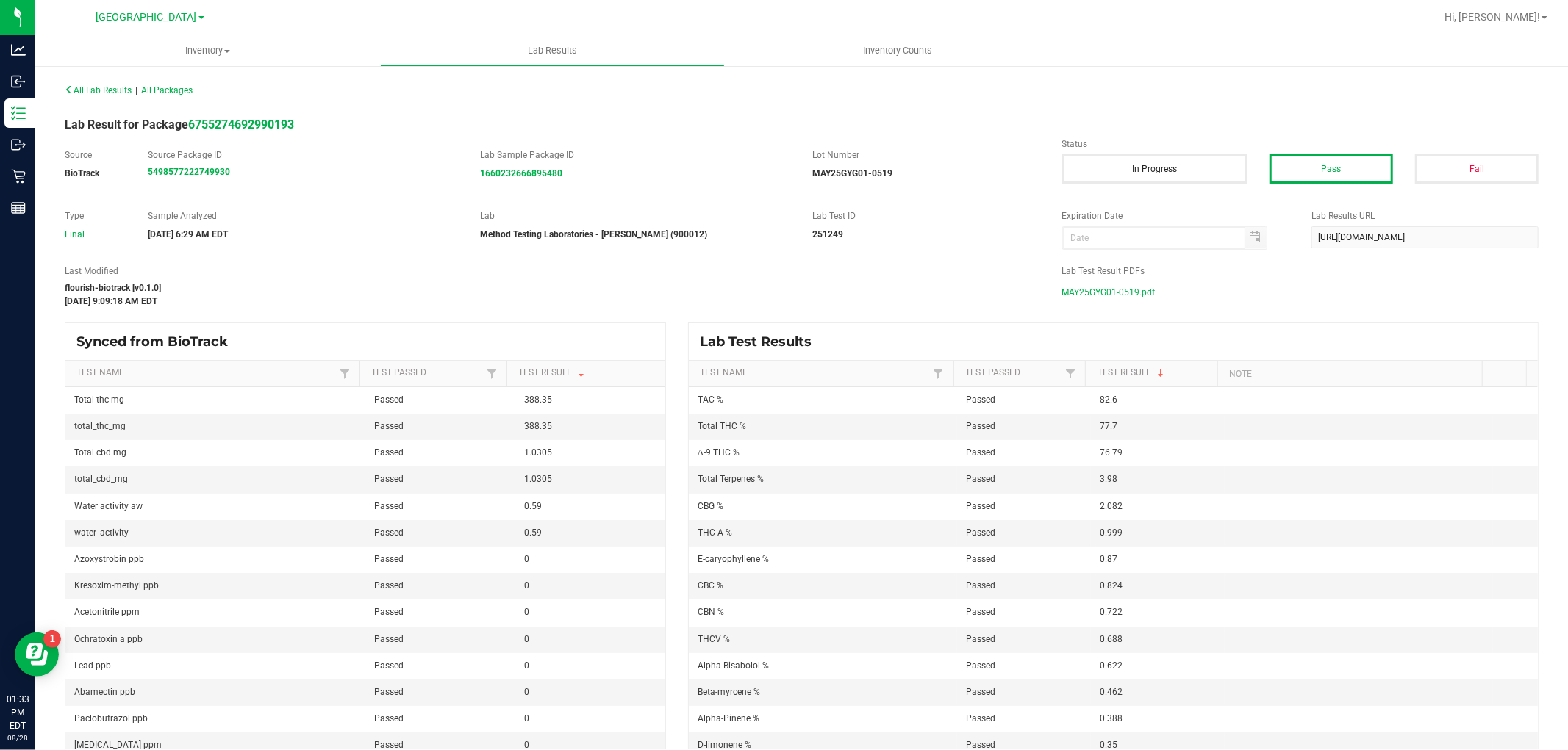
click at [1083, 290] on span "MAY25GYG01-0519.pdf" at bounding box center [1108, 292] width 93 height 22
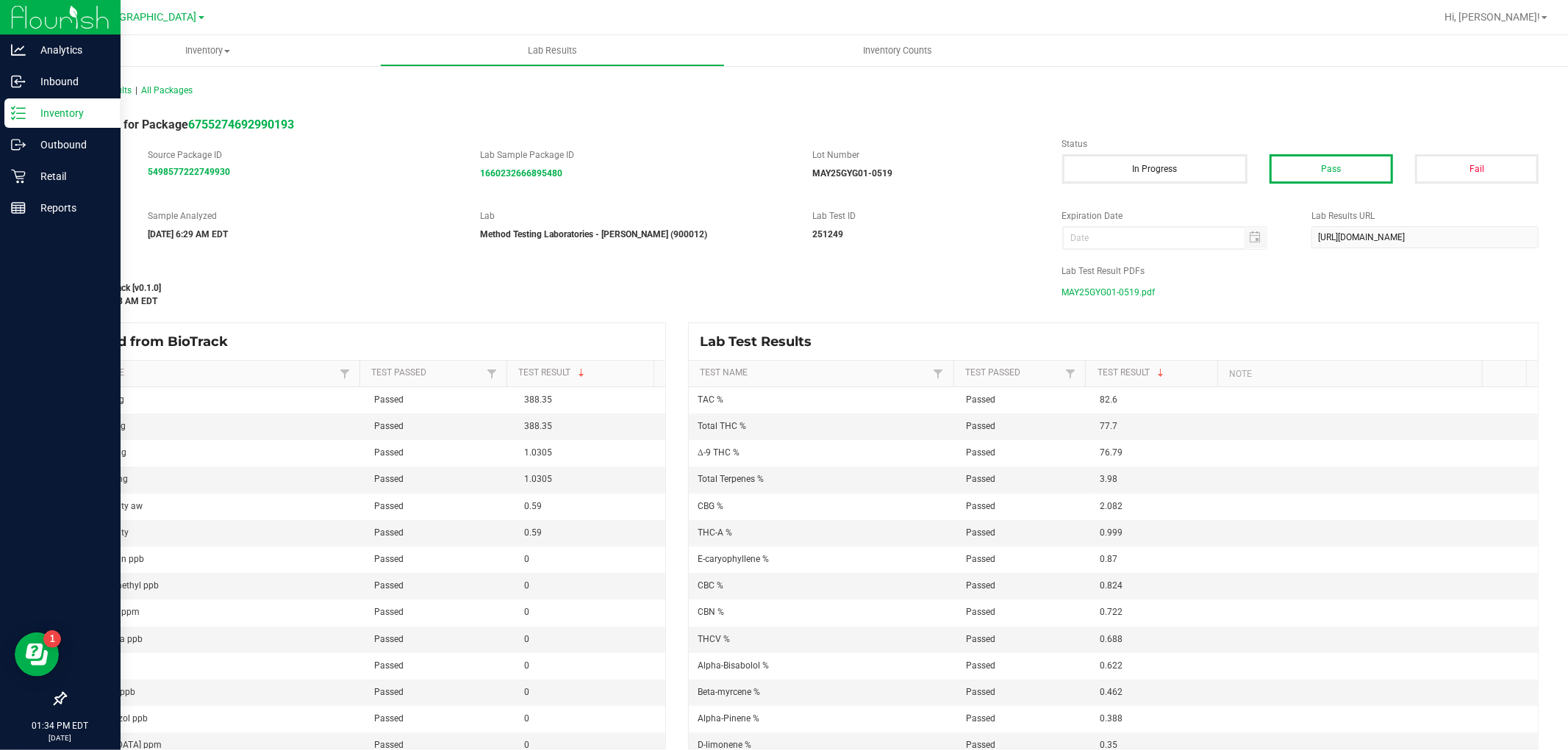
click at [26, 108] on p "Inventory" at bounding box center [70, 113] width 88 height 17
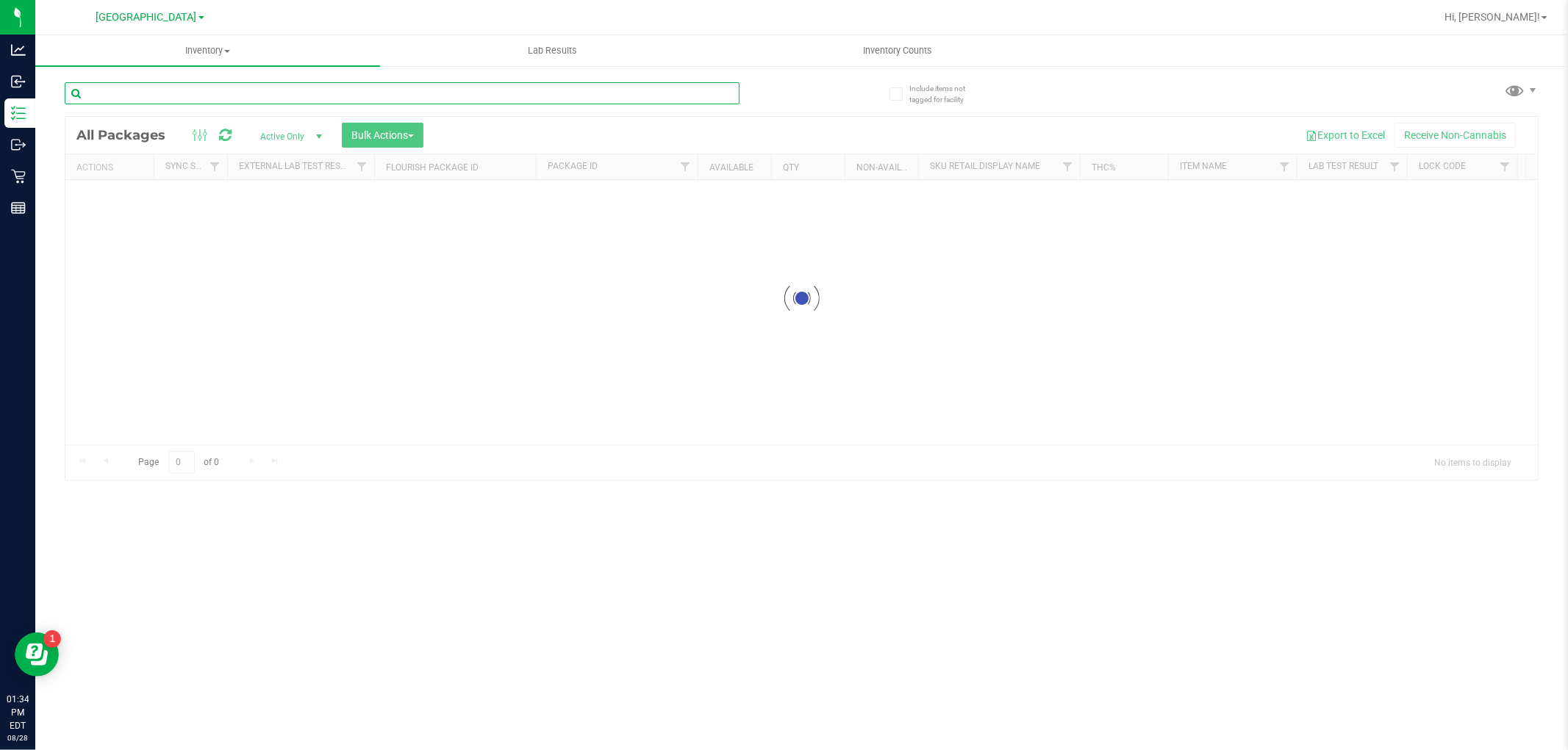
click at [218, 98] on div "Inventory All packages All inventory Waste log Create inventory Lab Results Inv…" at bounding box center [801, 393] width 1533 height 715
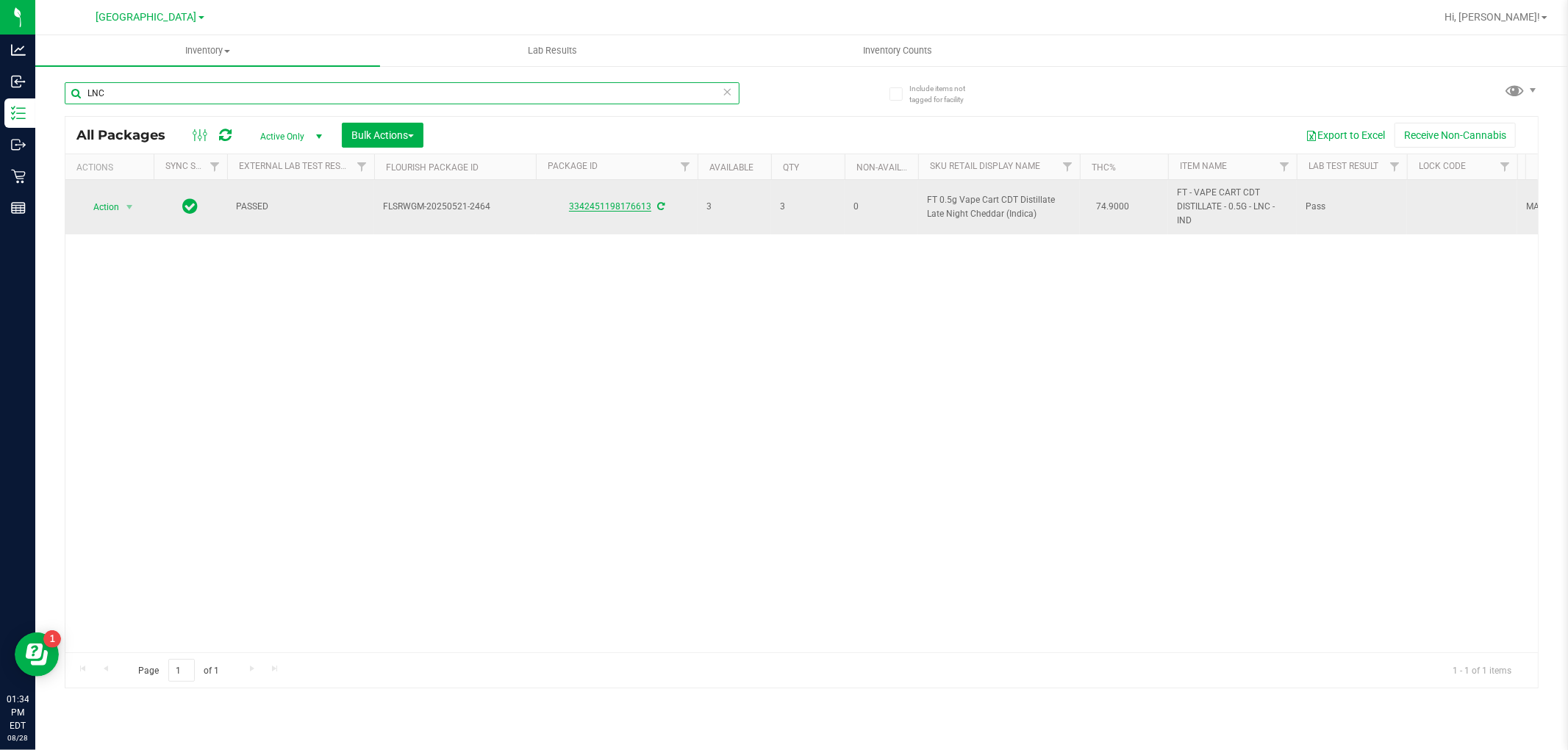
type input "LNC"
click at [598, 210] on link "3342451198176613" at bounding box center [610, 206] width 82 height 10
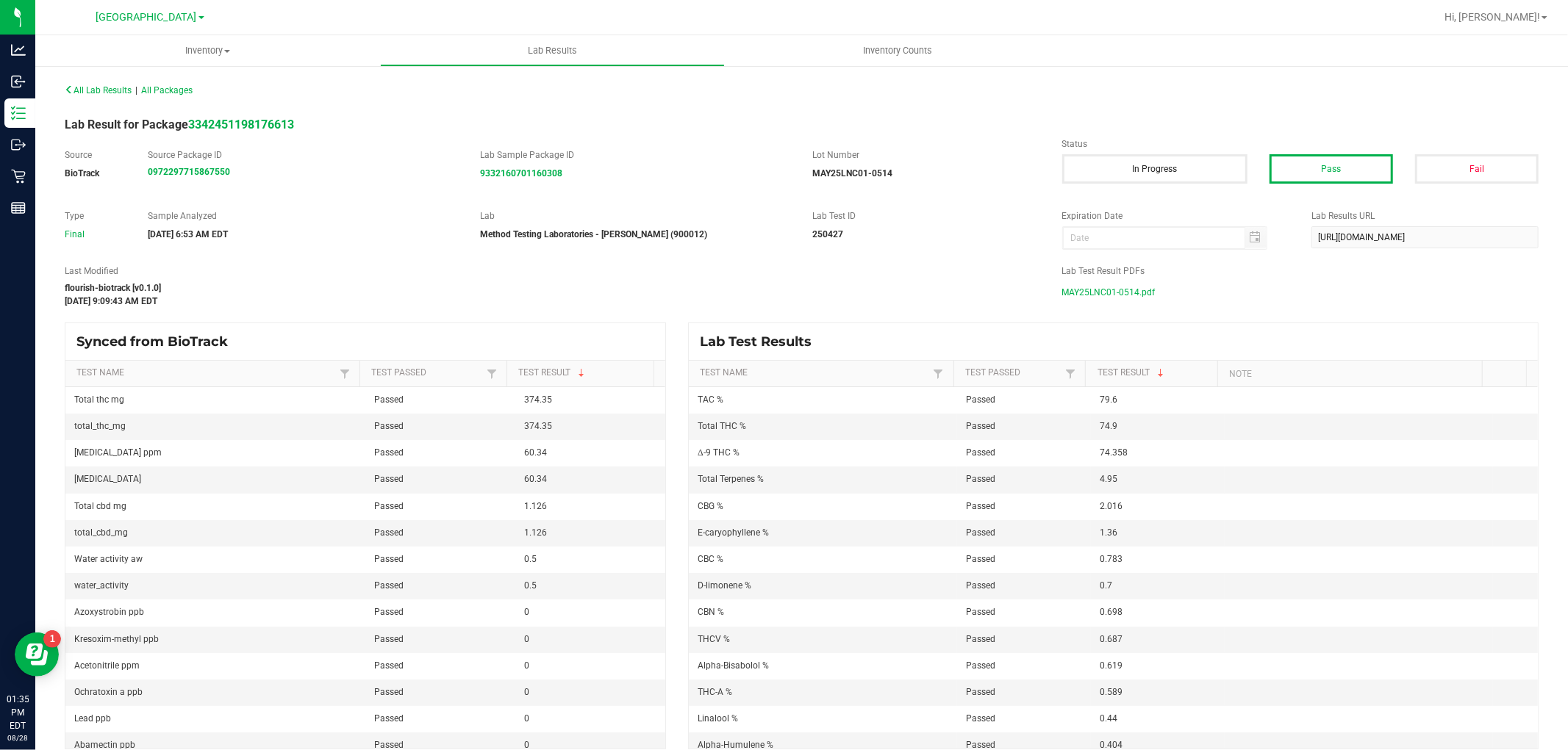
click at [1123, 284] on span "MAY25LNC01-0514.pdf" at bounding box center [1108, 292] width 93 height 22
click at [109, 90] on span "All Lab Results" at bounding box center [97, 90] width 67 height 10
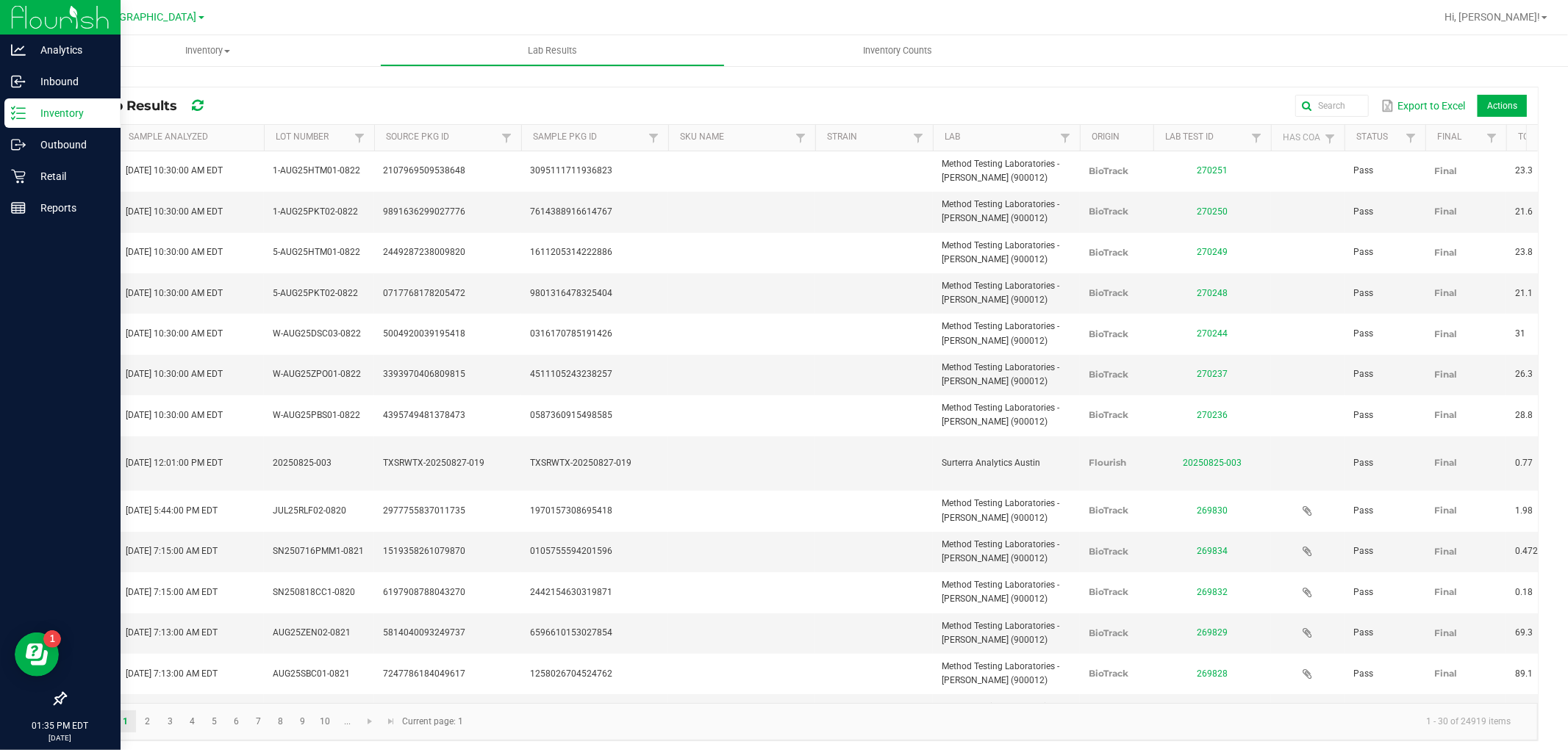
click at [20, 108] on line at bounding box center [21, 108] width 8 height 0
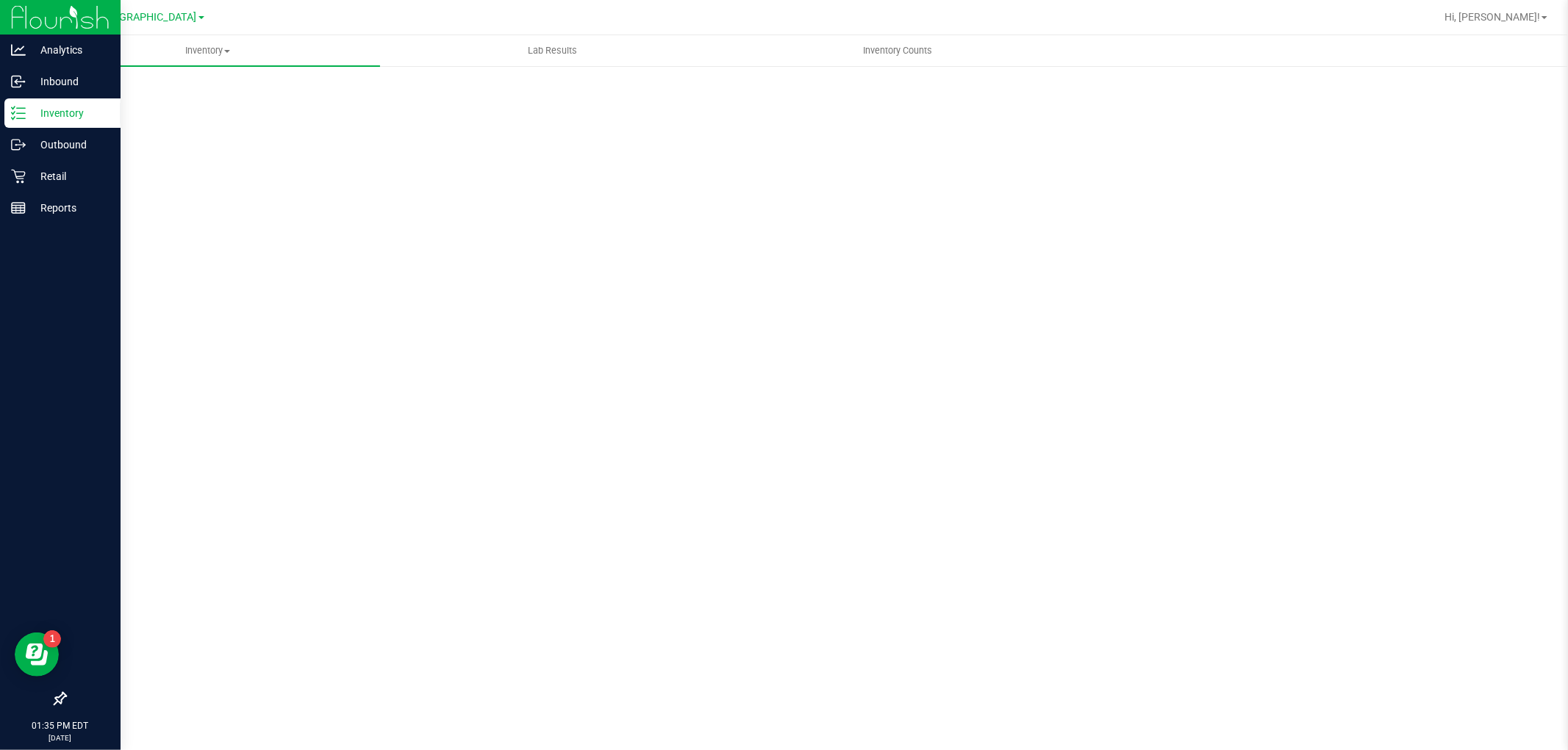
click at [22, 108] on line at bounding box center [21, 108] width 8 height 0
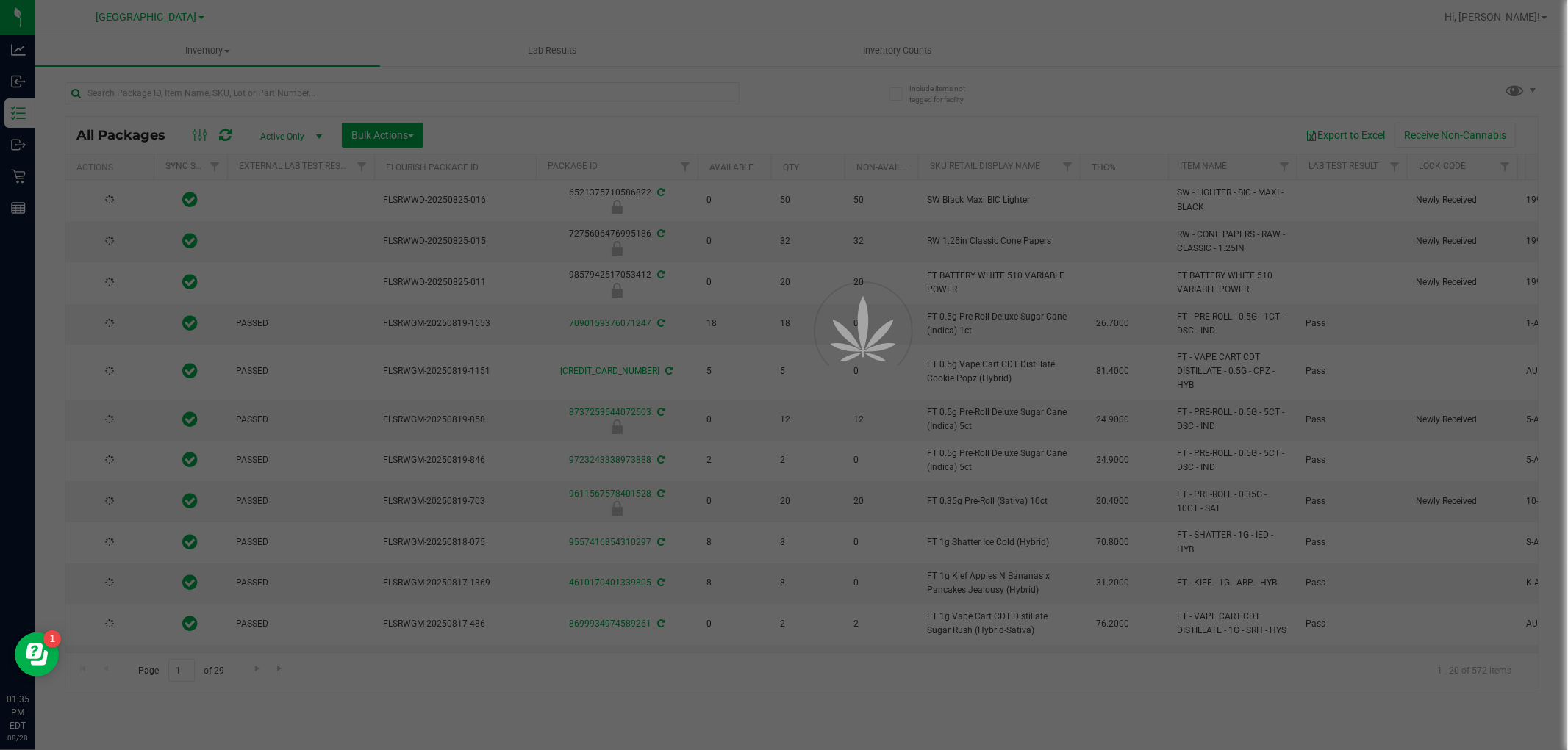
click at [218, 88] on div at bounding box center [784, 375] width 1568 height 750
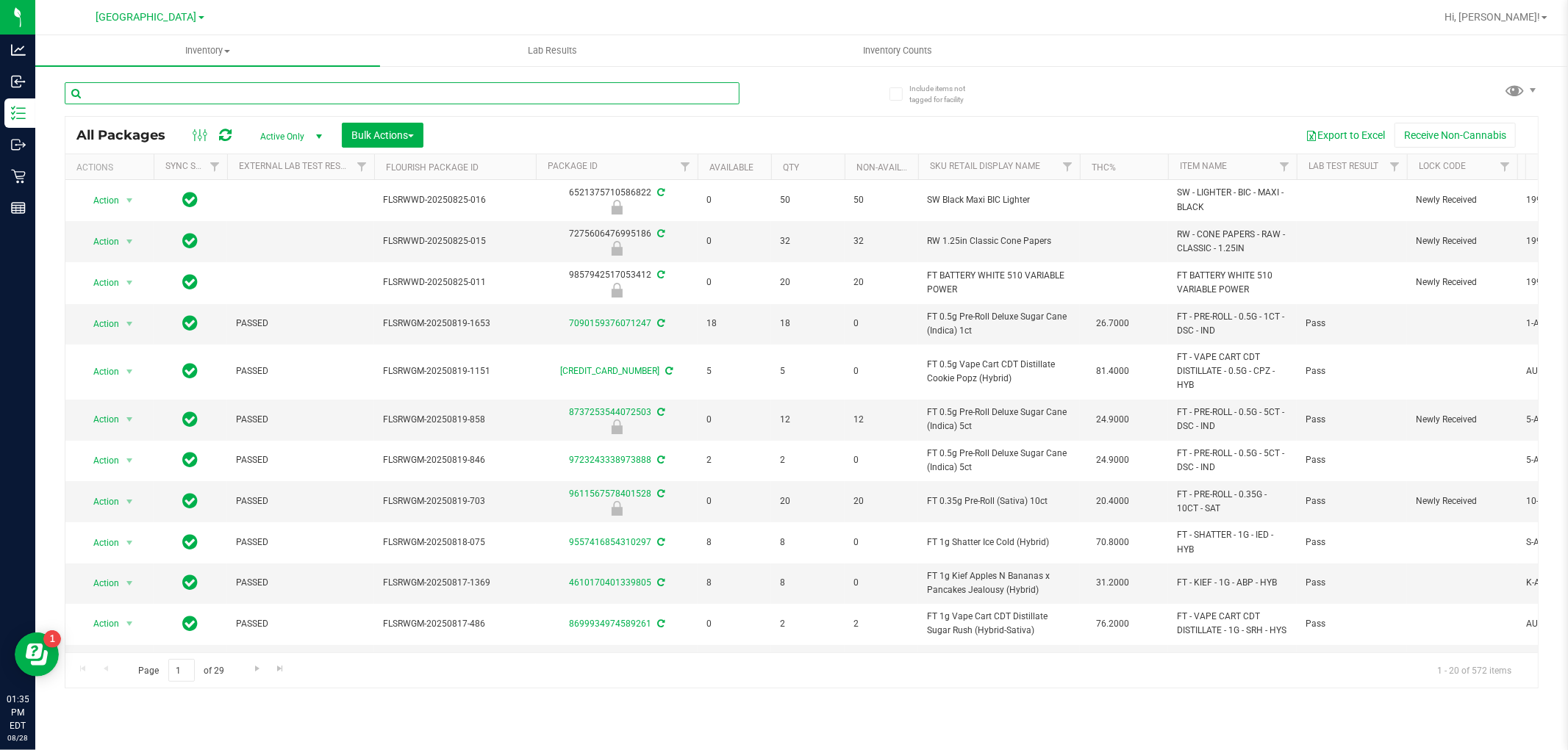
click at [218, 88] on input "text" at bounding box center [401, 93] width 675 height 22
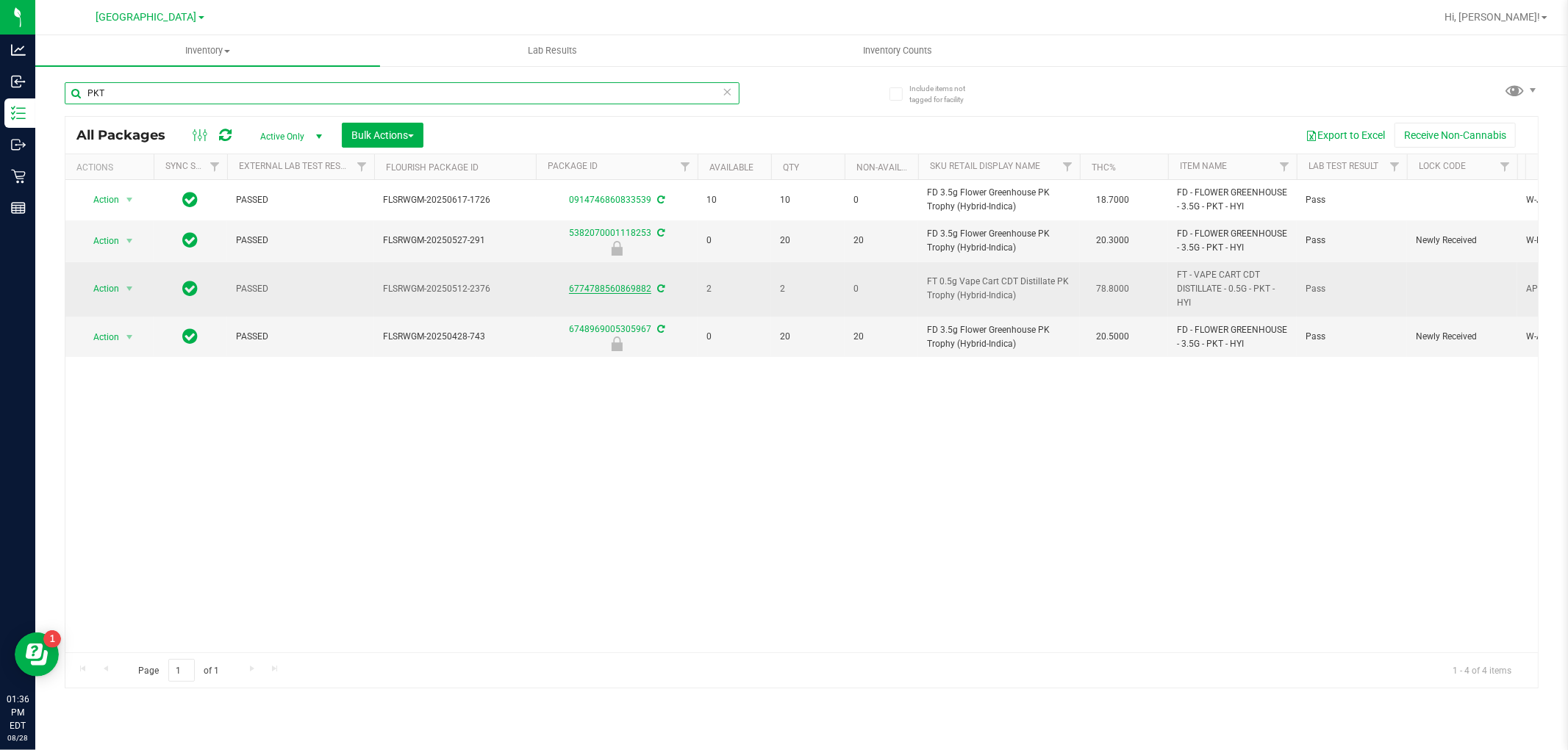
type input "PKT"
click at [617, 291] on link "6774788560869882" at bounding box center [610, 288] width 82 height 10
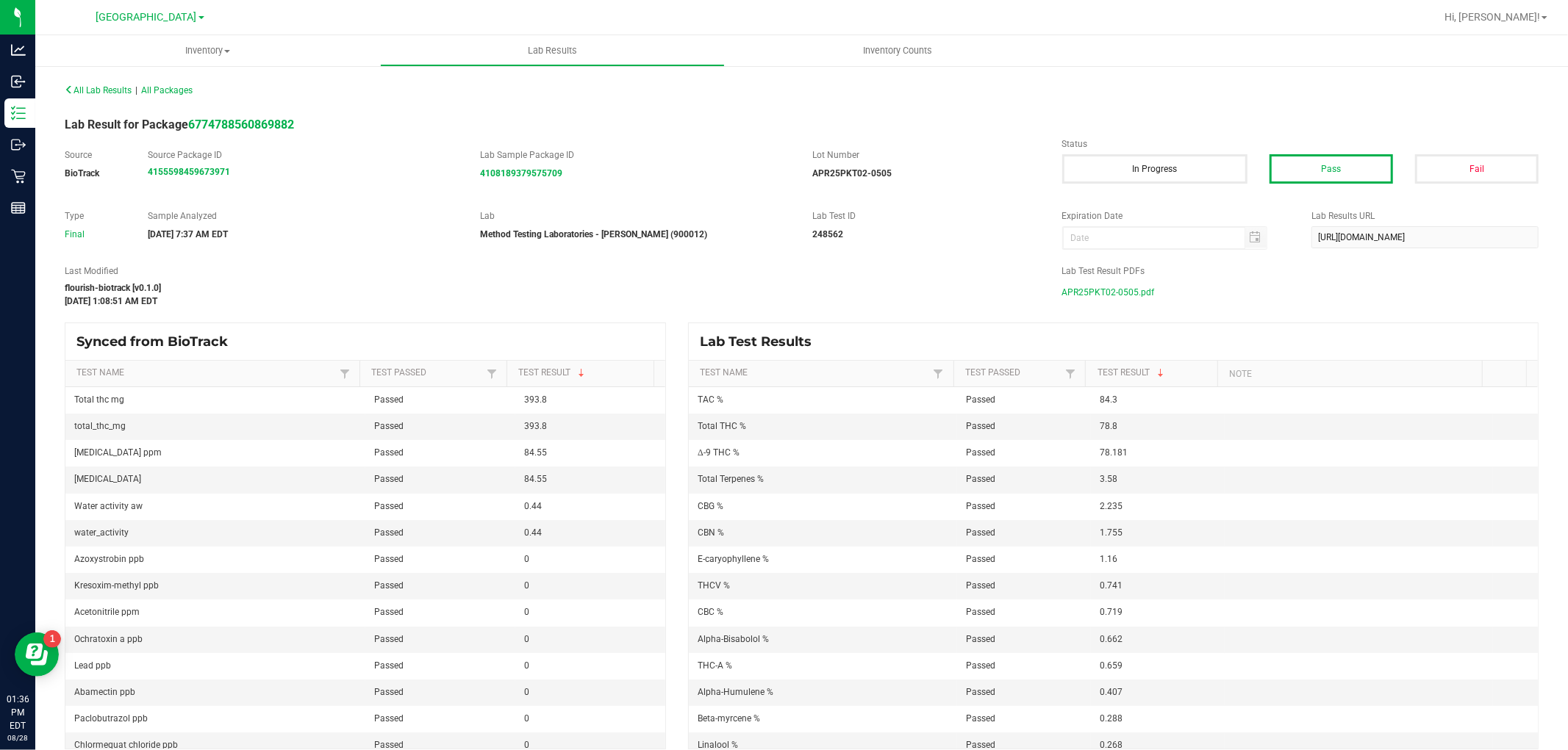
click at [1116, 298] on span "APR25PKT02-0505.pdf" at bounding box center [1108, 292] width 93 height 22
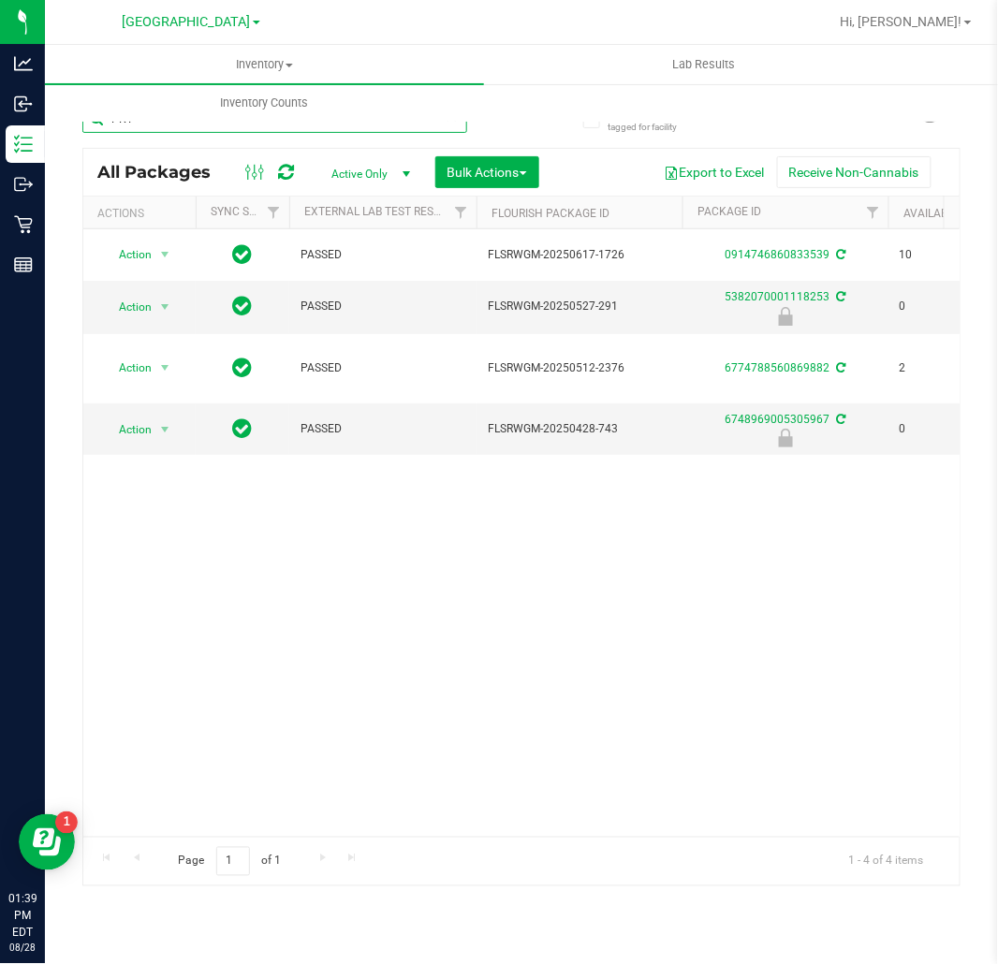
click at [322, 124] on input "PKT" at bounding box center [274, 119] width 385 height 28
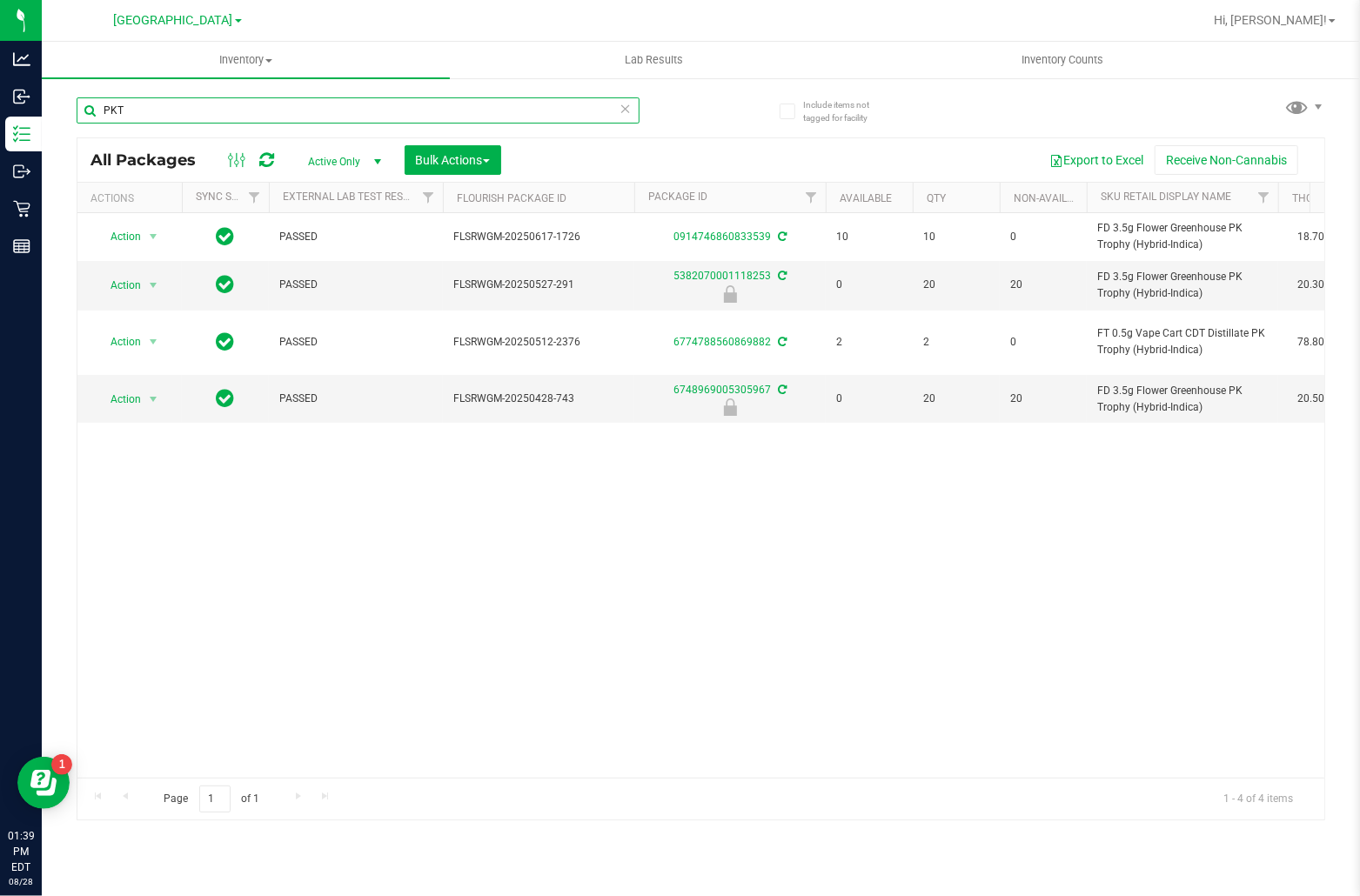
click at [541, 101] on input "PKT" at bounding box center [357, 111] width 562 height 26
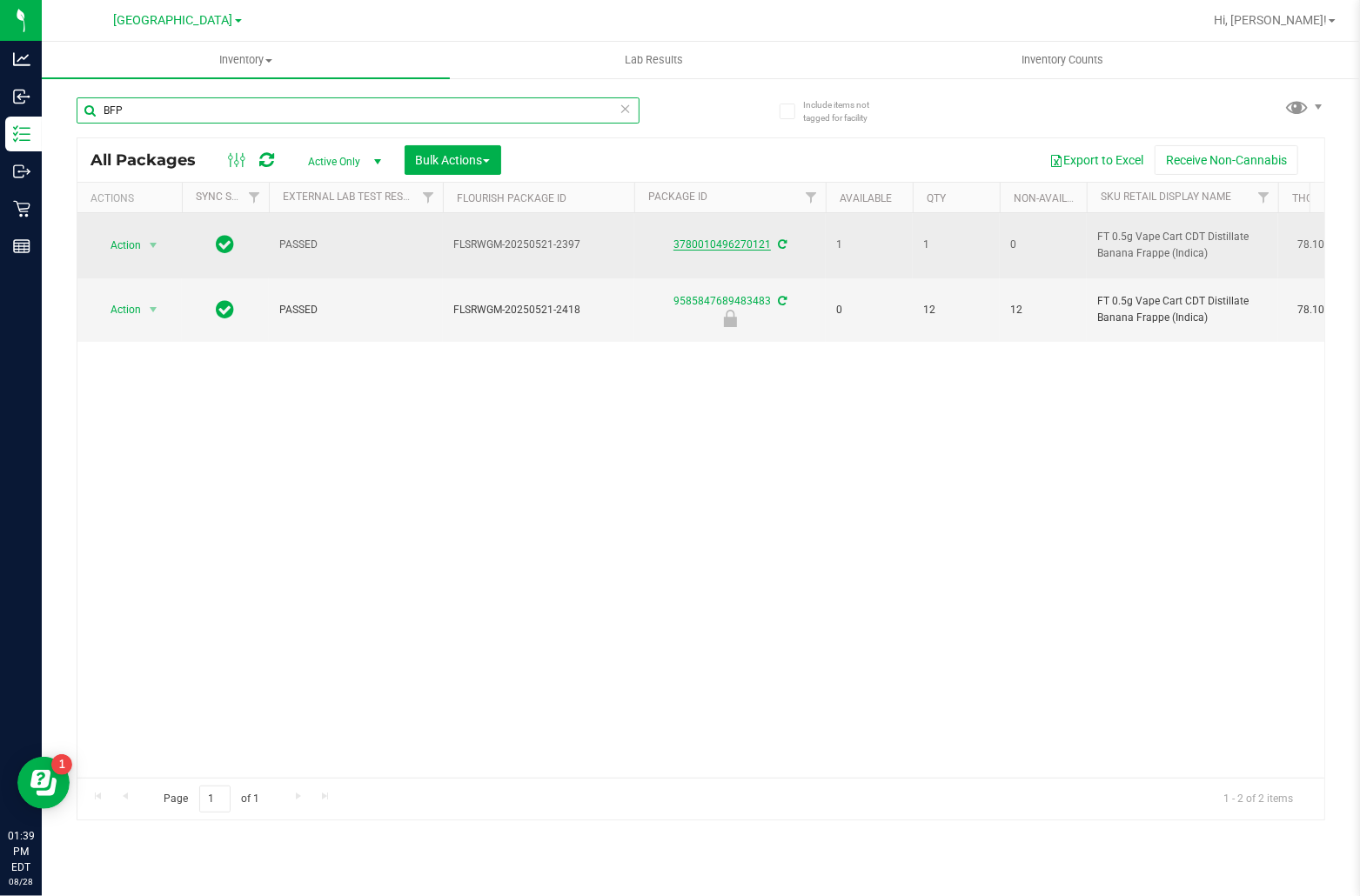
type input "BFP"
click at [711, 244] on link "3780010496270121" at bounding box center [721, 244] width 98 height 12
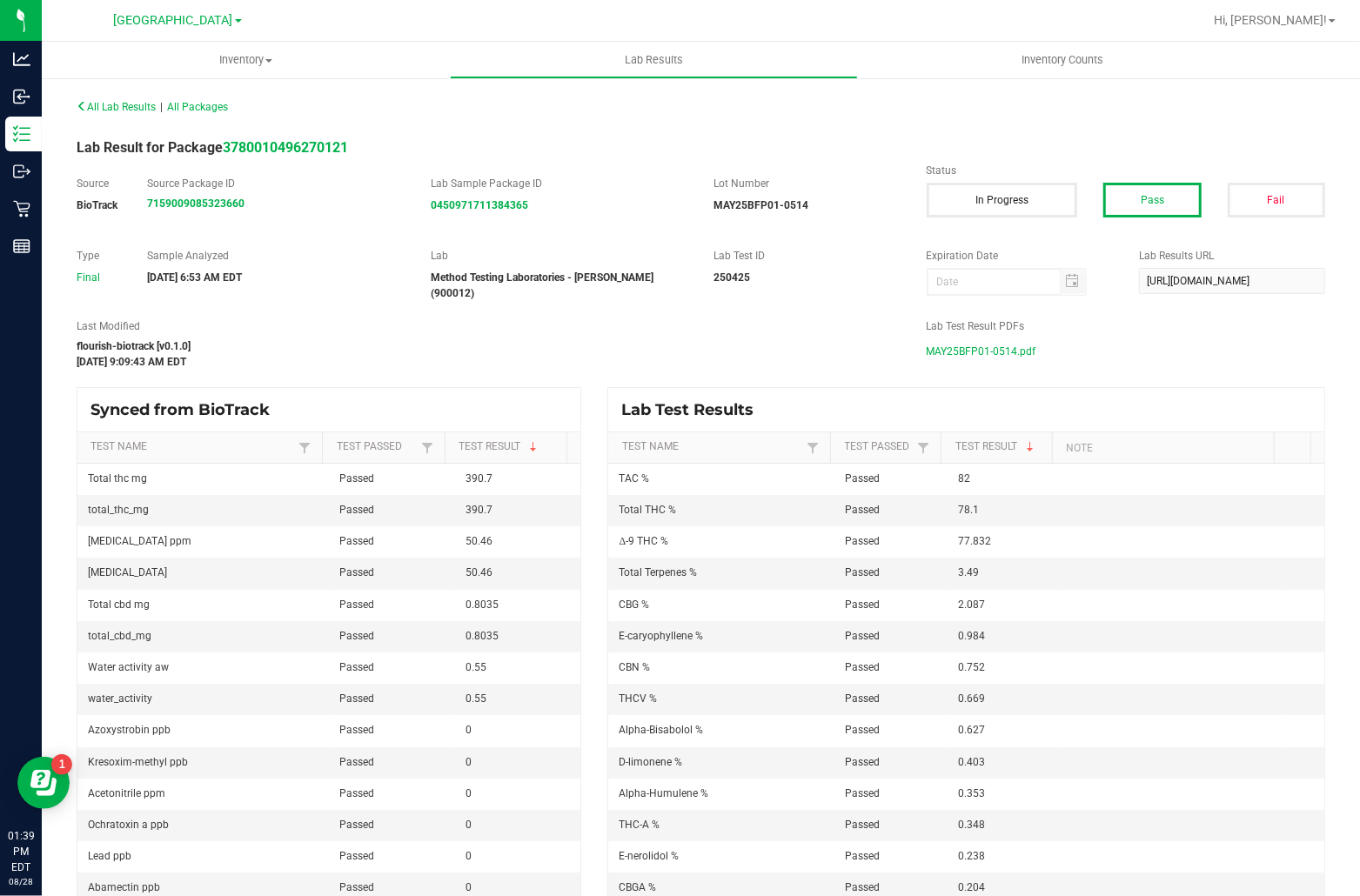
click at [996, 355] on span "MAY25BFP01-0514.pdf" at bounding box center [982, 351] width 110 height 26
click at [139, 109] on span "All Lab Results" at bounding box center [115, 107] width 79 height 12
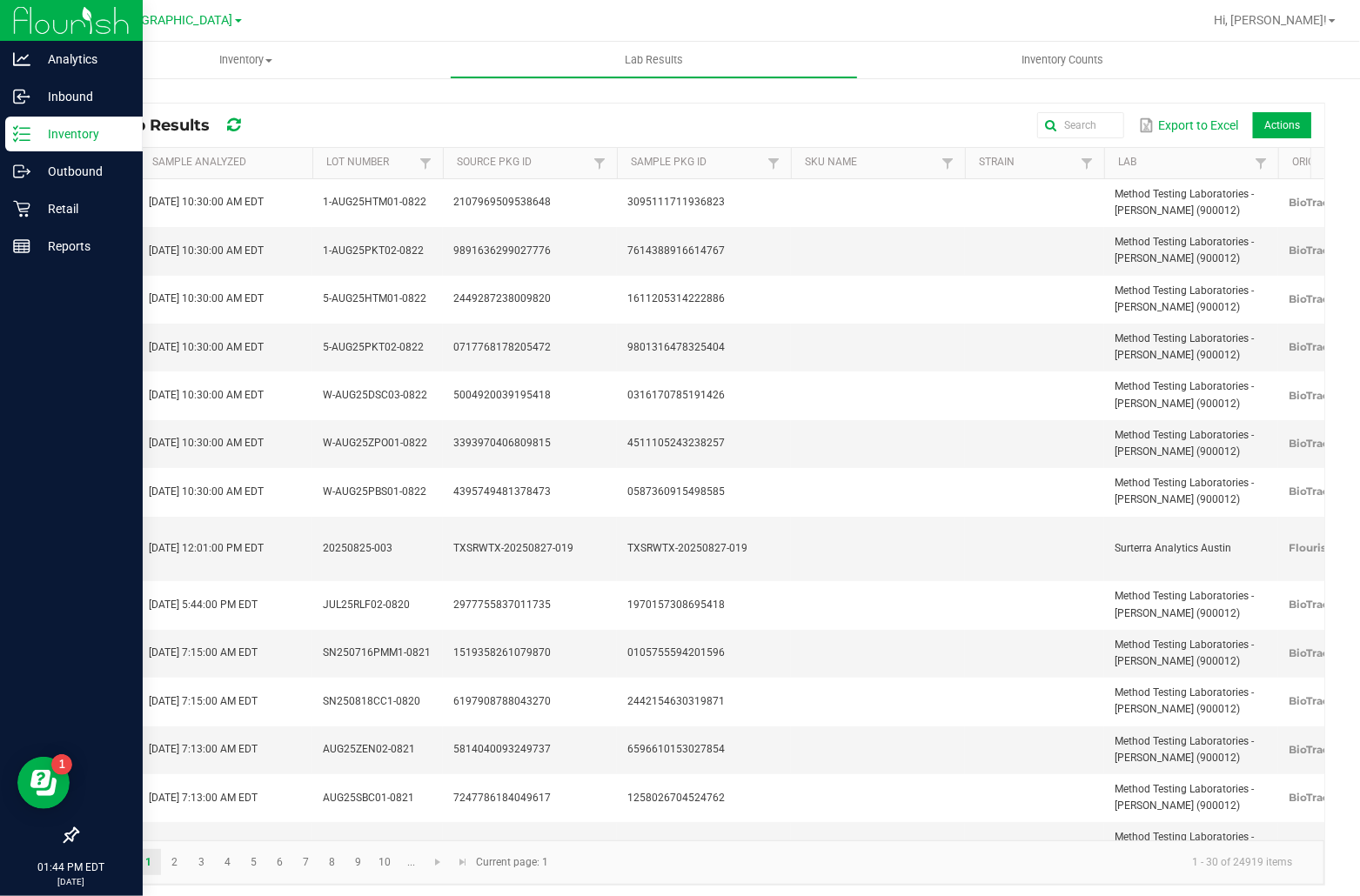
click at [41, 131] on p "Inventory" at bounding box center [83, 134] width 104 height 20
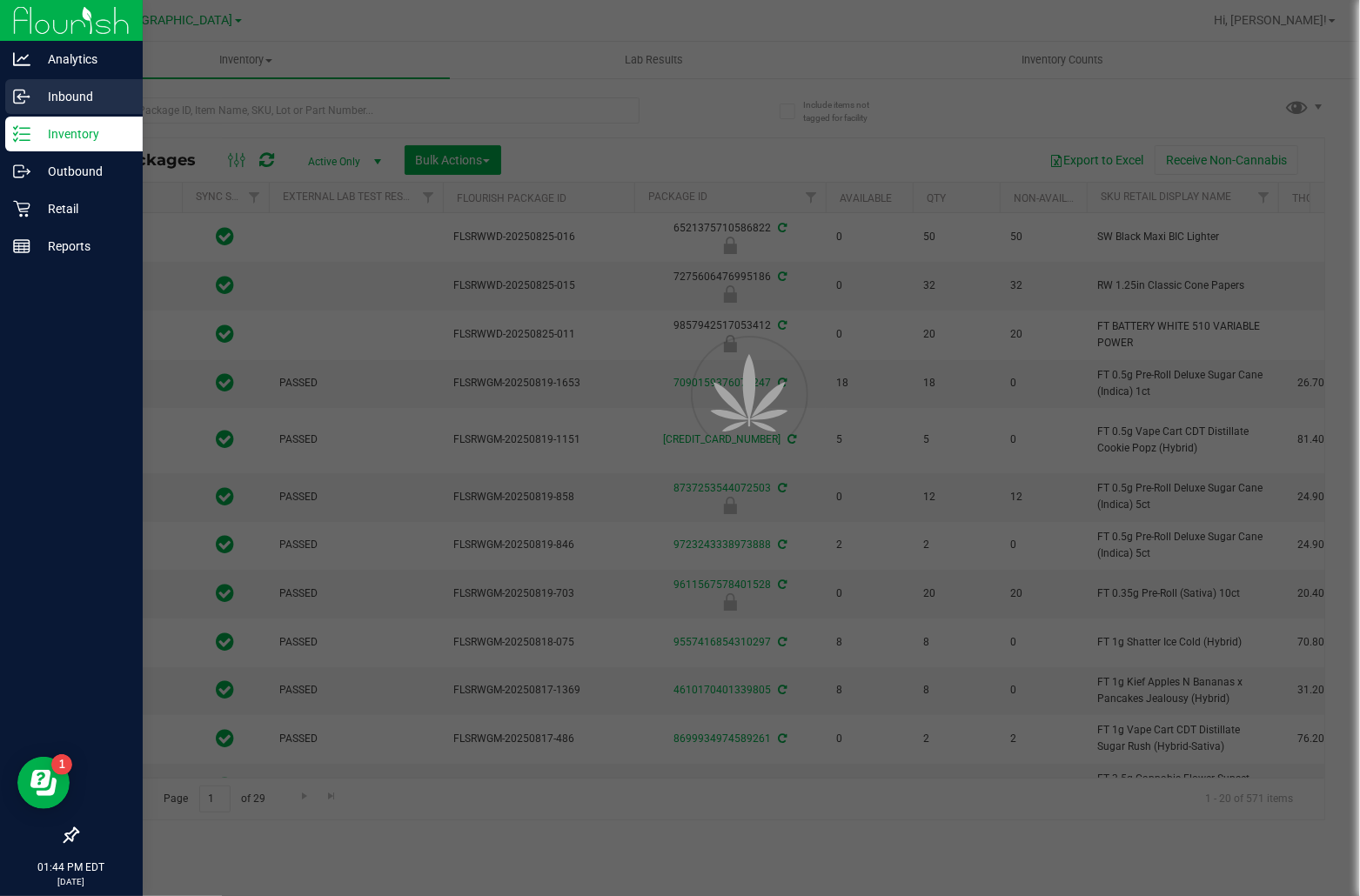
click at [142, 109] on div "Inbound" at bounding box center [74, 96] width 138 height 34
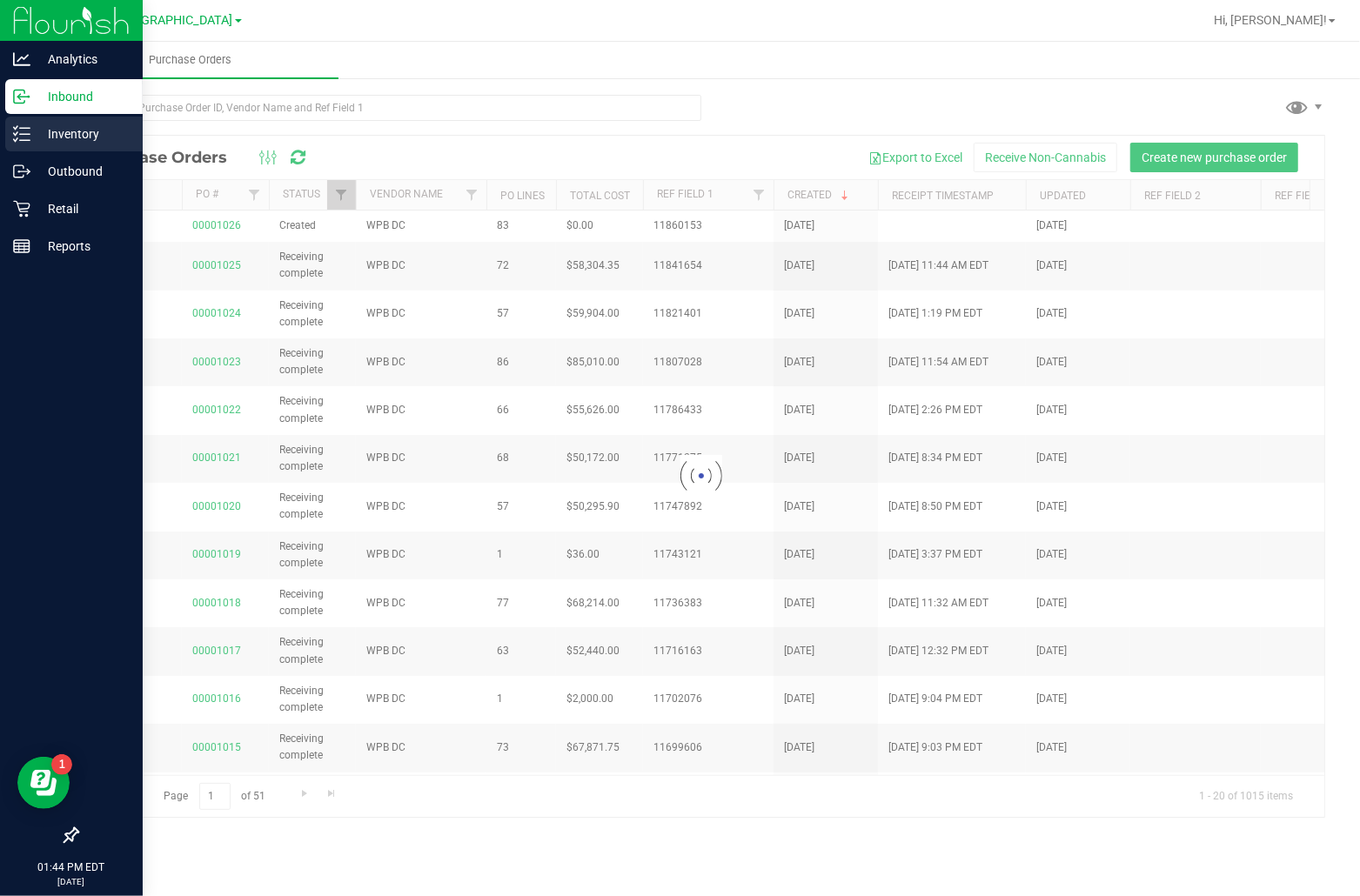
click at [16, 117] on div "Inventory" at bounding box center [74, 133] width 138 height 34
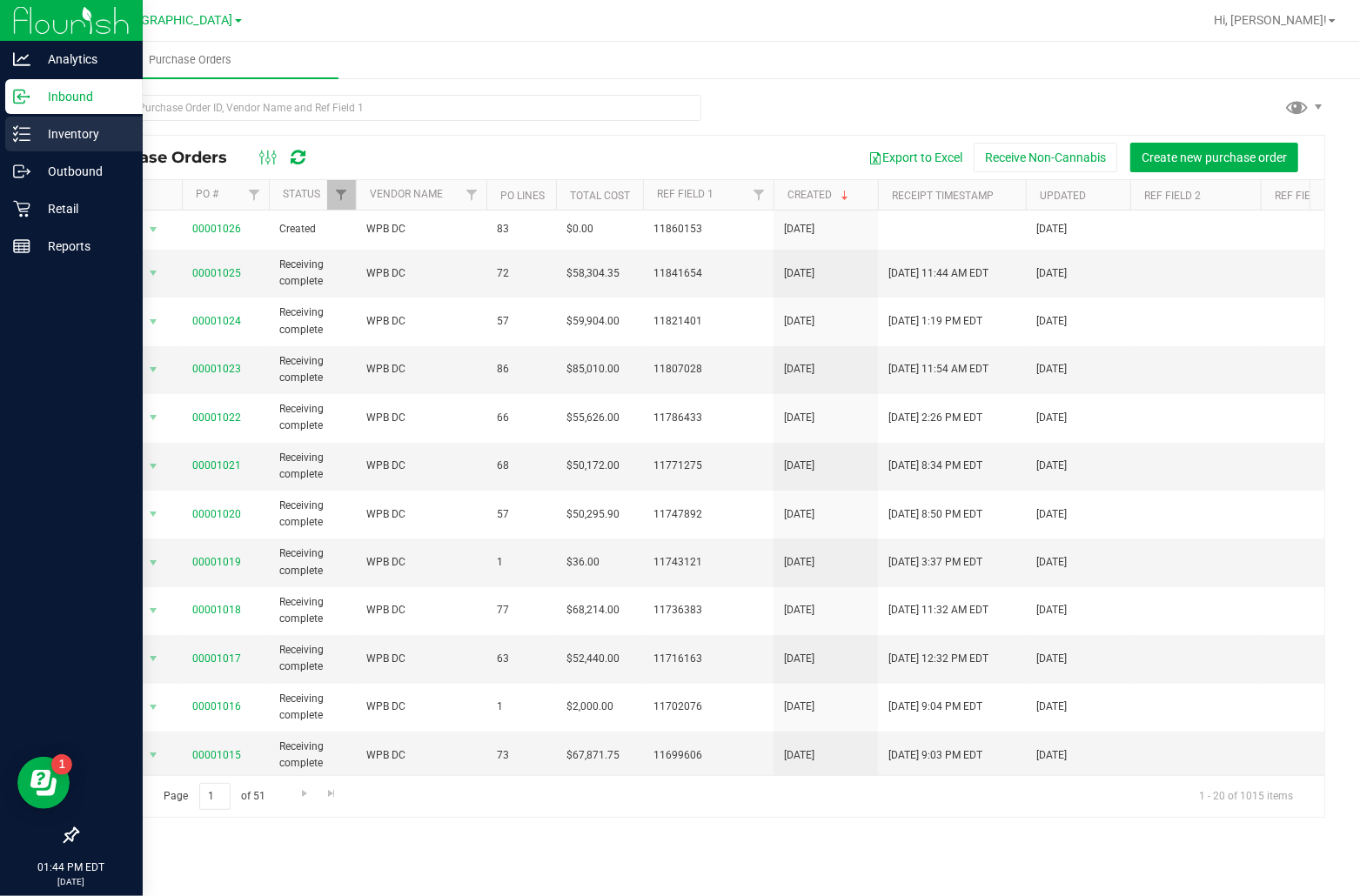
click at [28, 132] on icon at bounding box center [21, 134] width 18 height 18
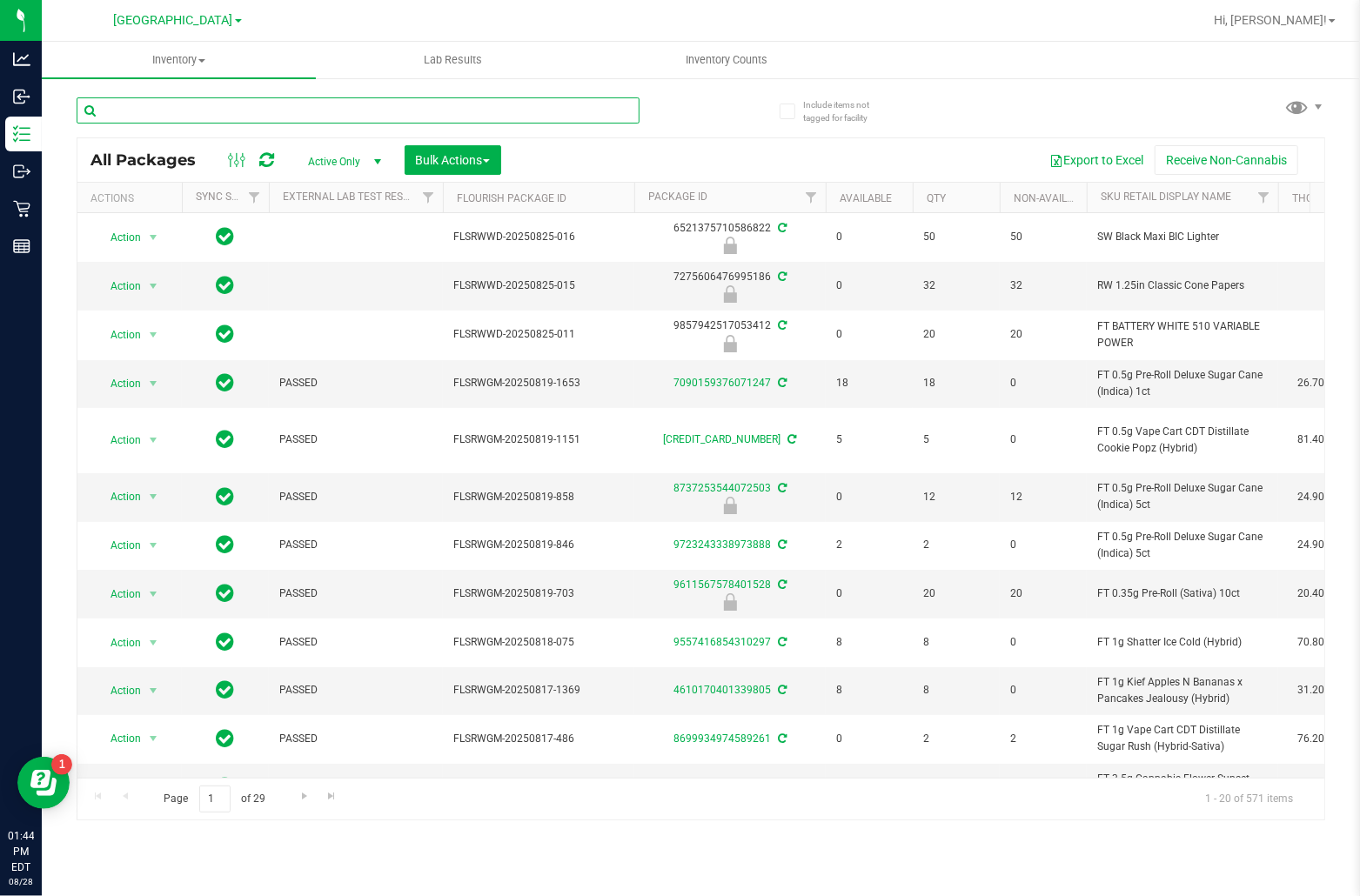
click at [313, 107] on input "text" at bounding box center [357, 111] width 562 height 26
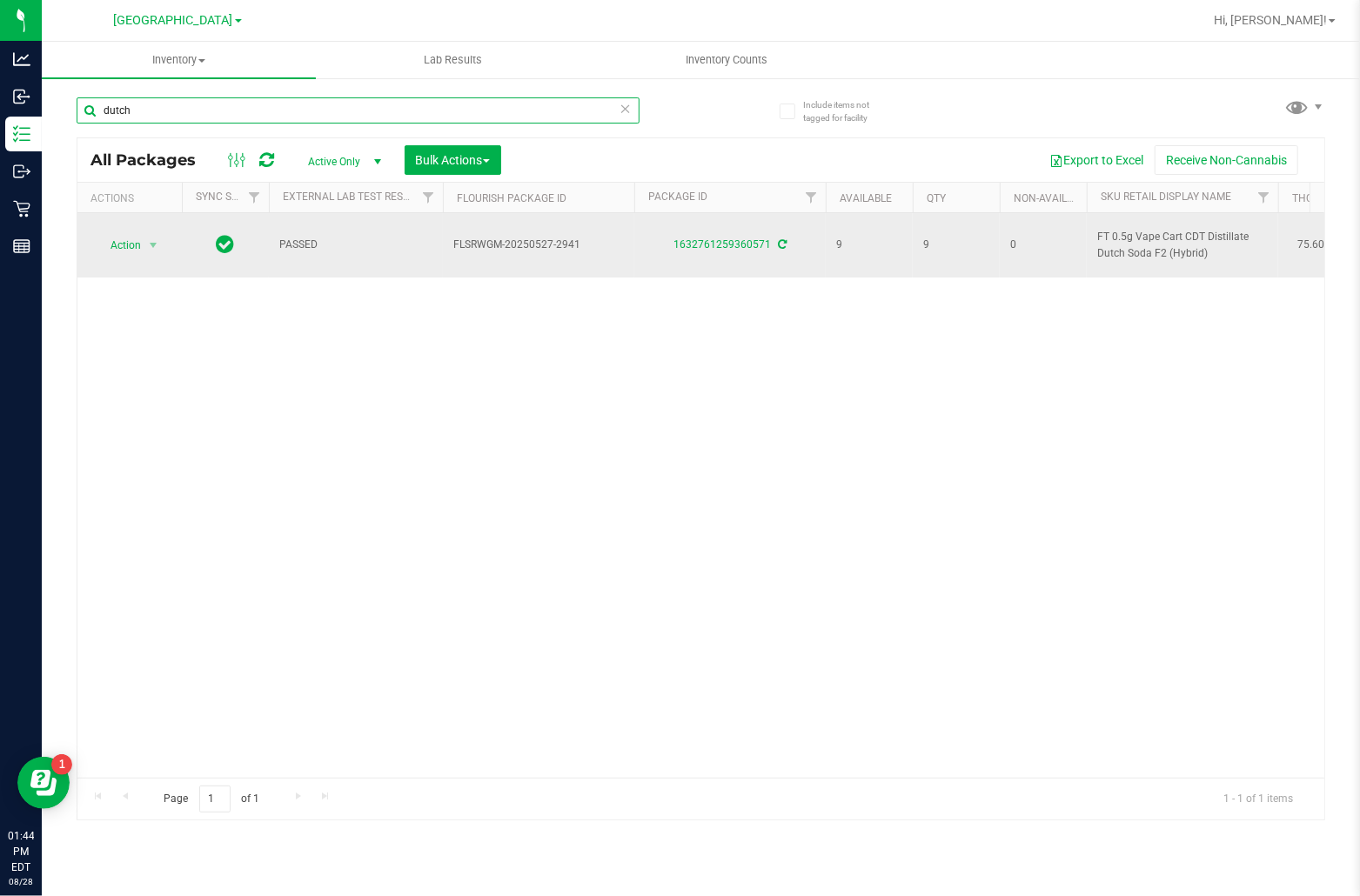
type input "dutch"
click at [1145, 244] on span "FT 0.5g Vape Cart CDT Distillate Dutch Soda F2 (Hybrid)" at bounding box center [1182, 245] width 170 height 33
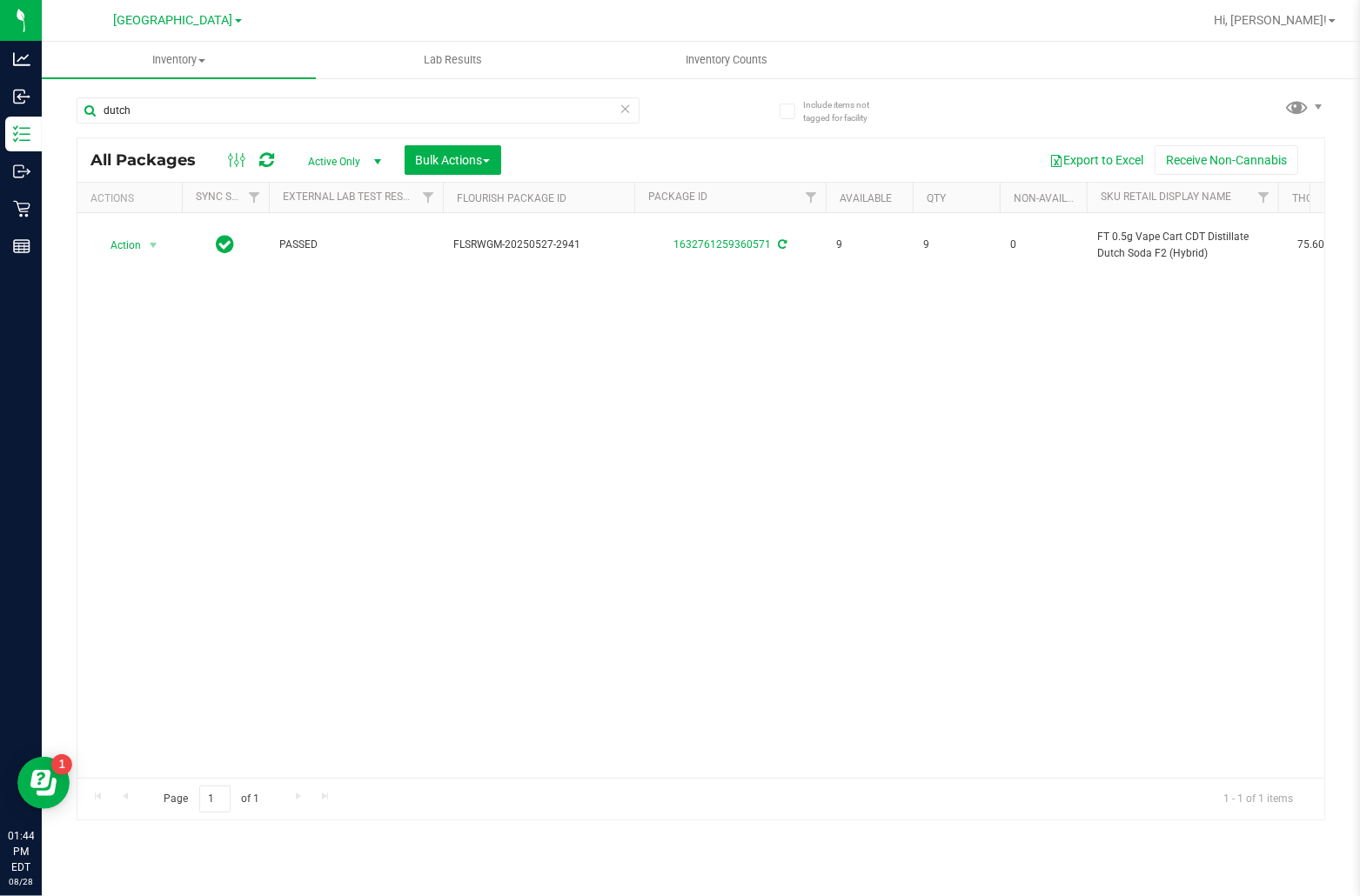
click at [551, 376] on div "Action Action Adjust qty Create package Edit attributes Global inventory Locate…" at bounding box center [700, 494] width 1247 height 564
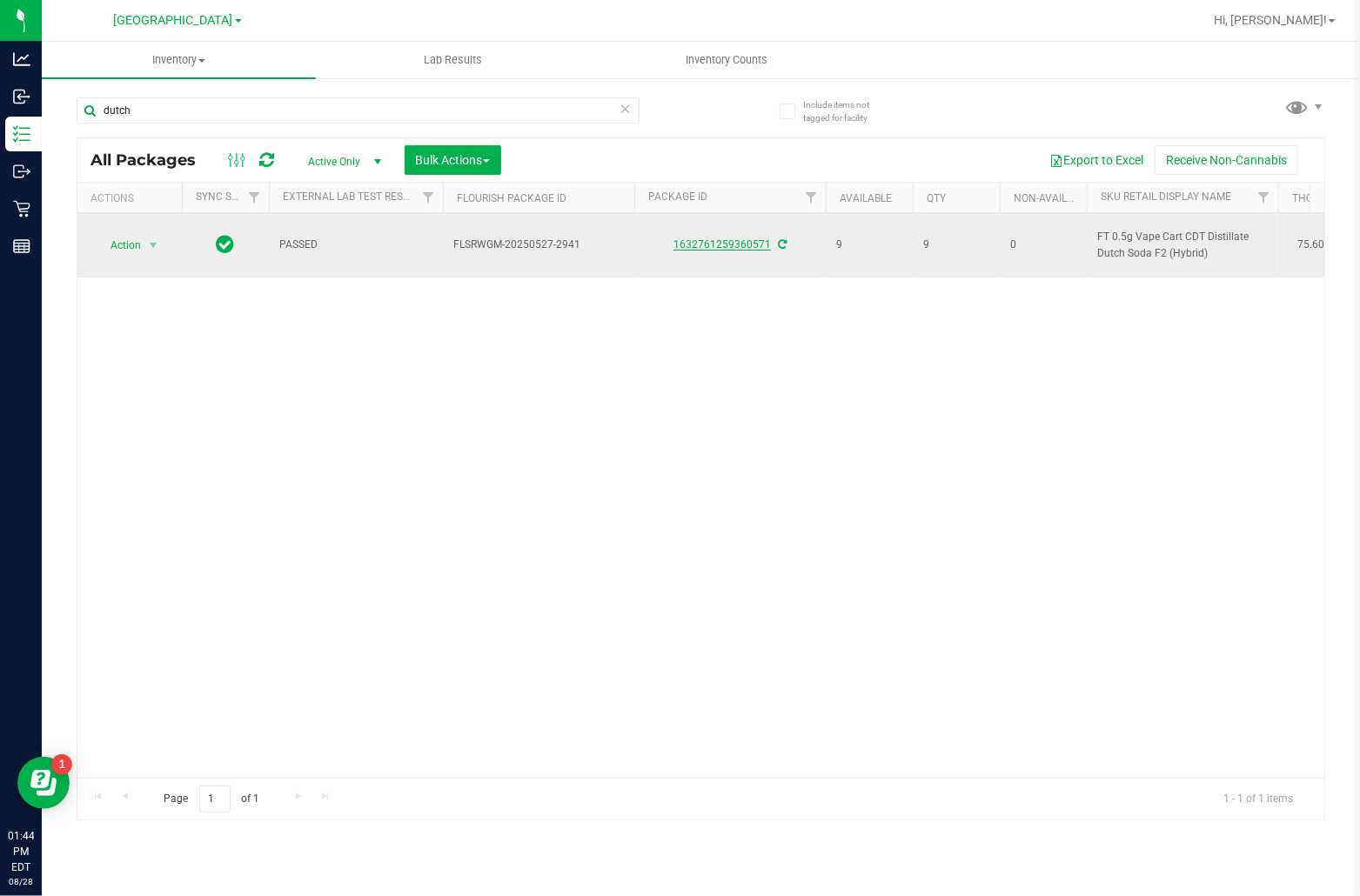
click at [711, 247] on link "1632761259360571" at bounding box center [721, 244] width 98 height 12
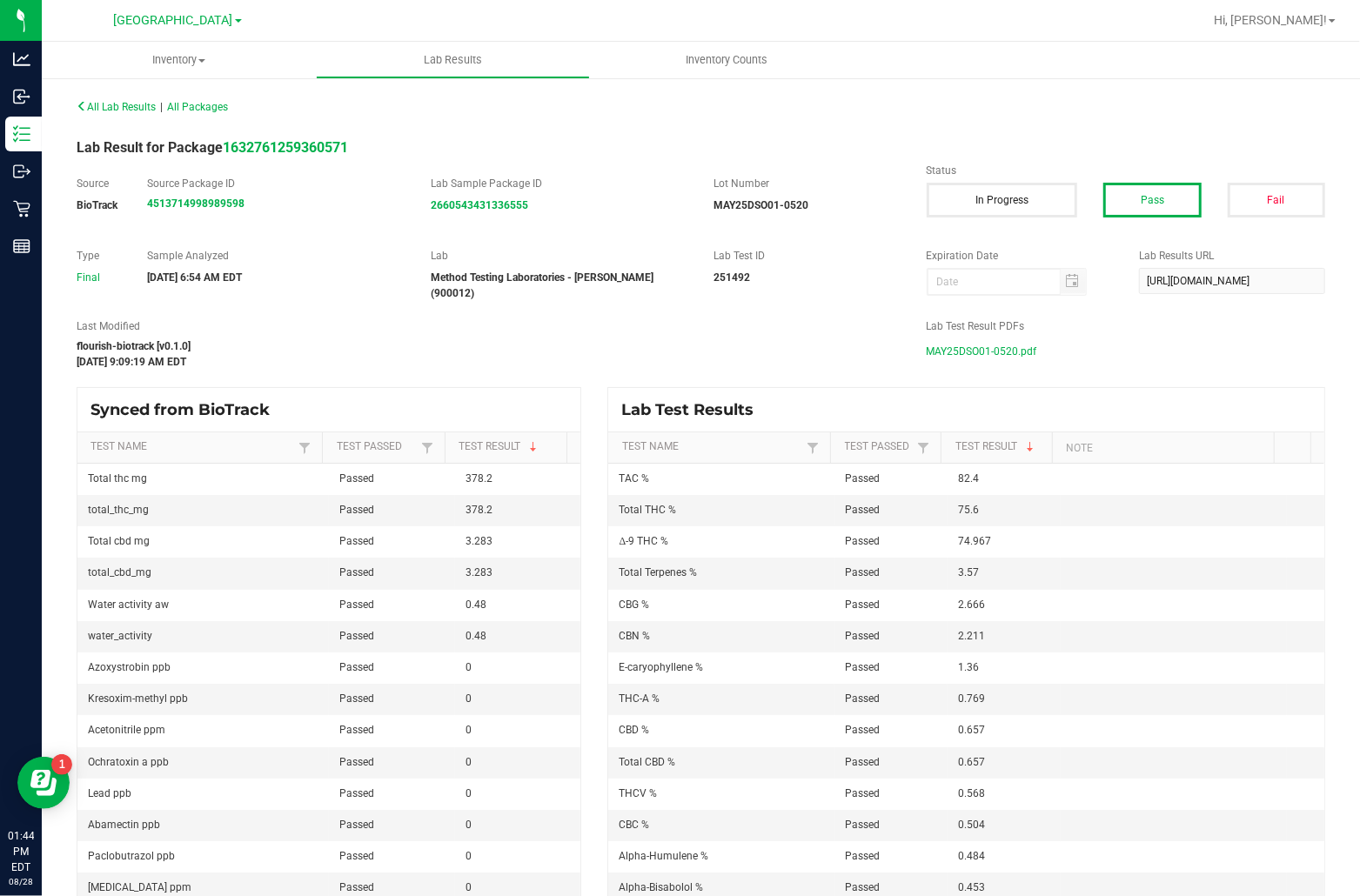
click at [977, 345] on span "MAY25DSO01-0520.pdf" at bounding box center [982, 351] width 111 height 26
